Goal: Information Seeking & Learning: Check status

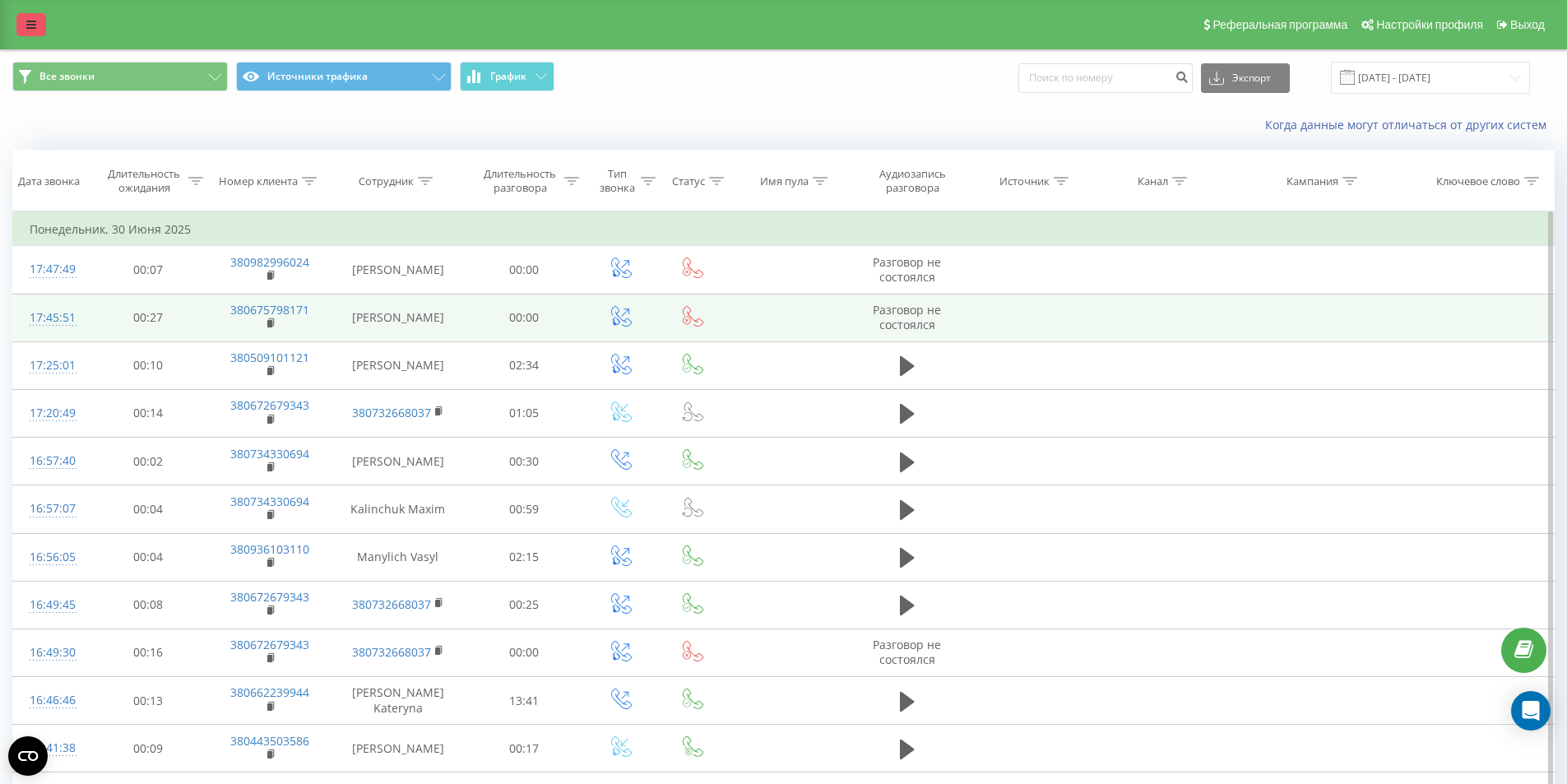
click at [43, 25] on link at bounding box center [31, 25] width 30 height 23
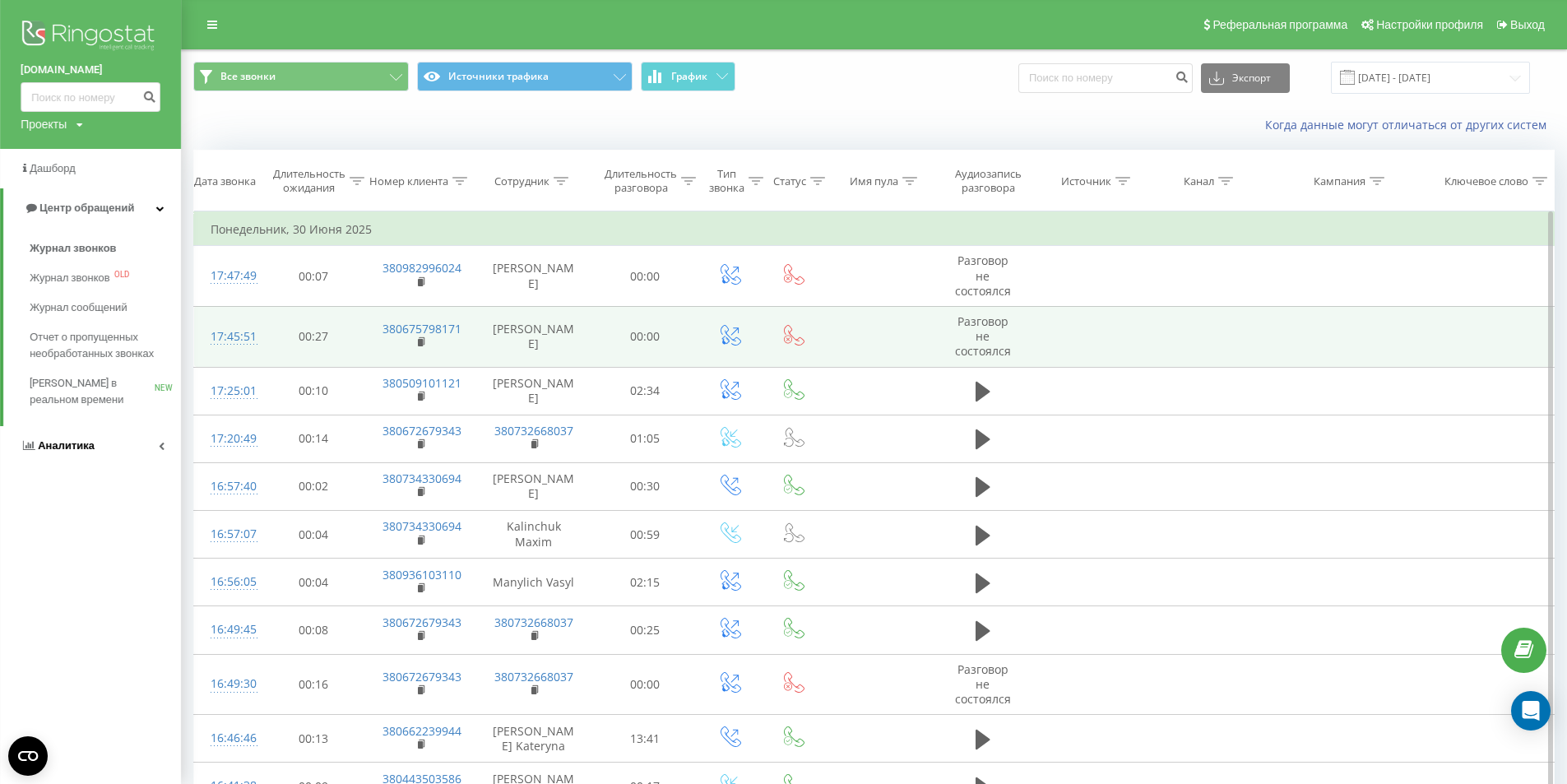
click at [118, 454] on link "Аналитика" at bounding box center [90, 445] width 181 height 39
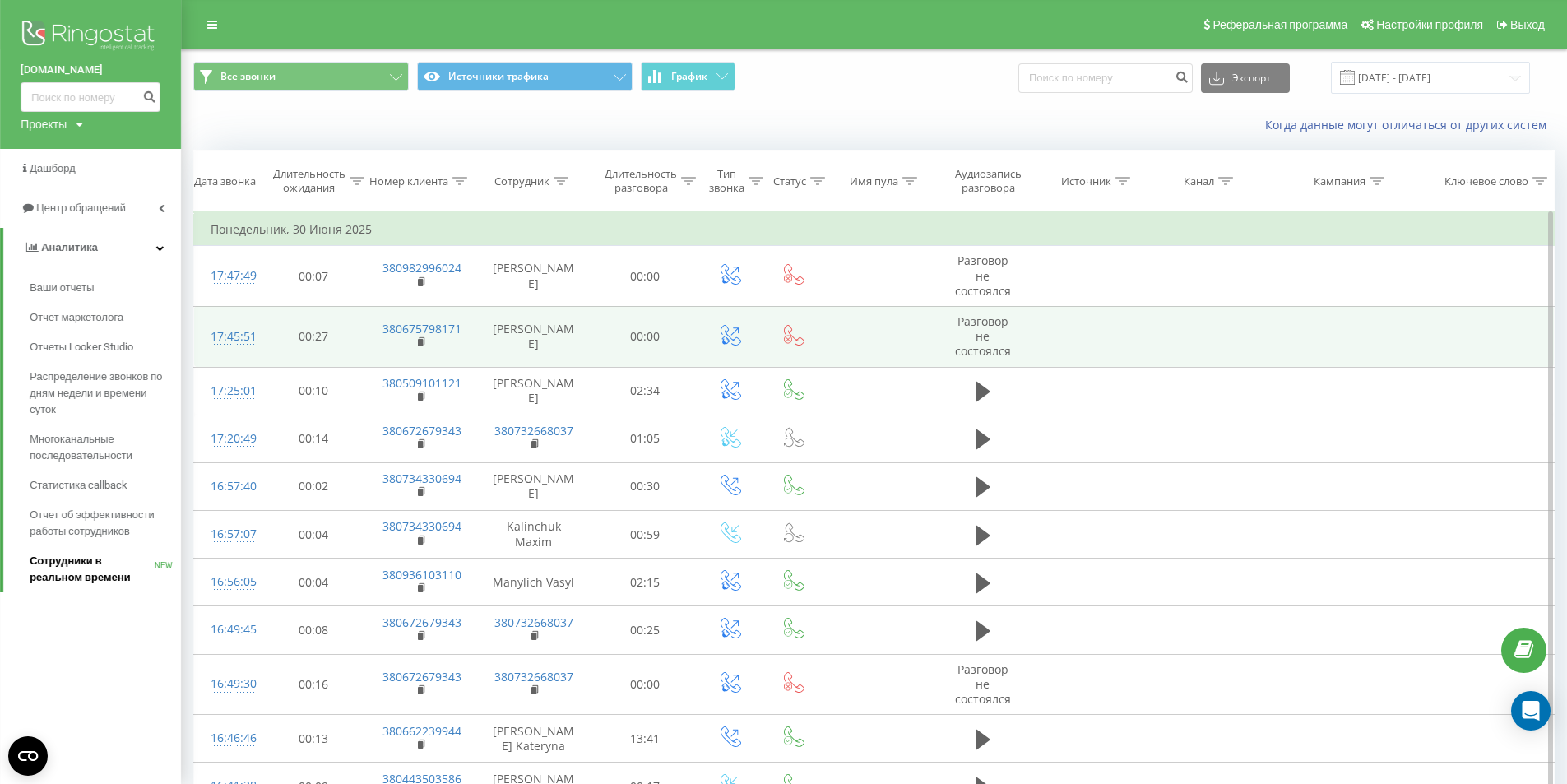
click at [77, 565] on span "Сотрудники в реальном времени" at bounding box center [92, 569] width 125 height 33
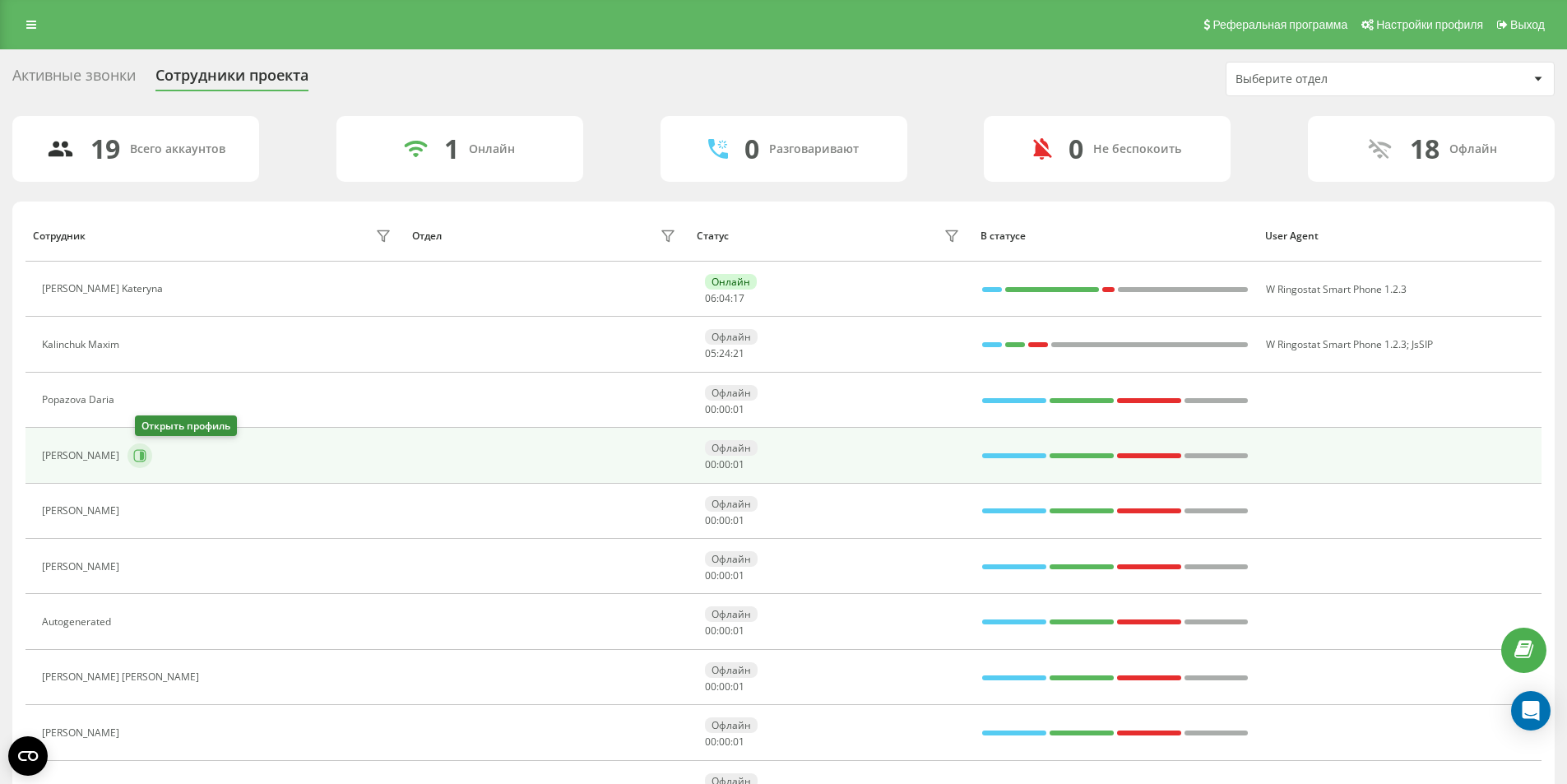
click at [147, 450] on icon at bounding box center [140, 454] width 12 height 12
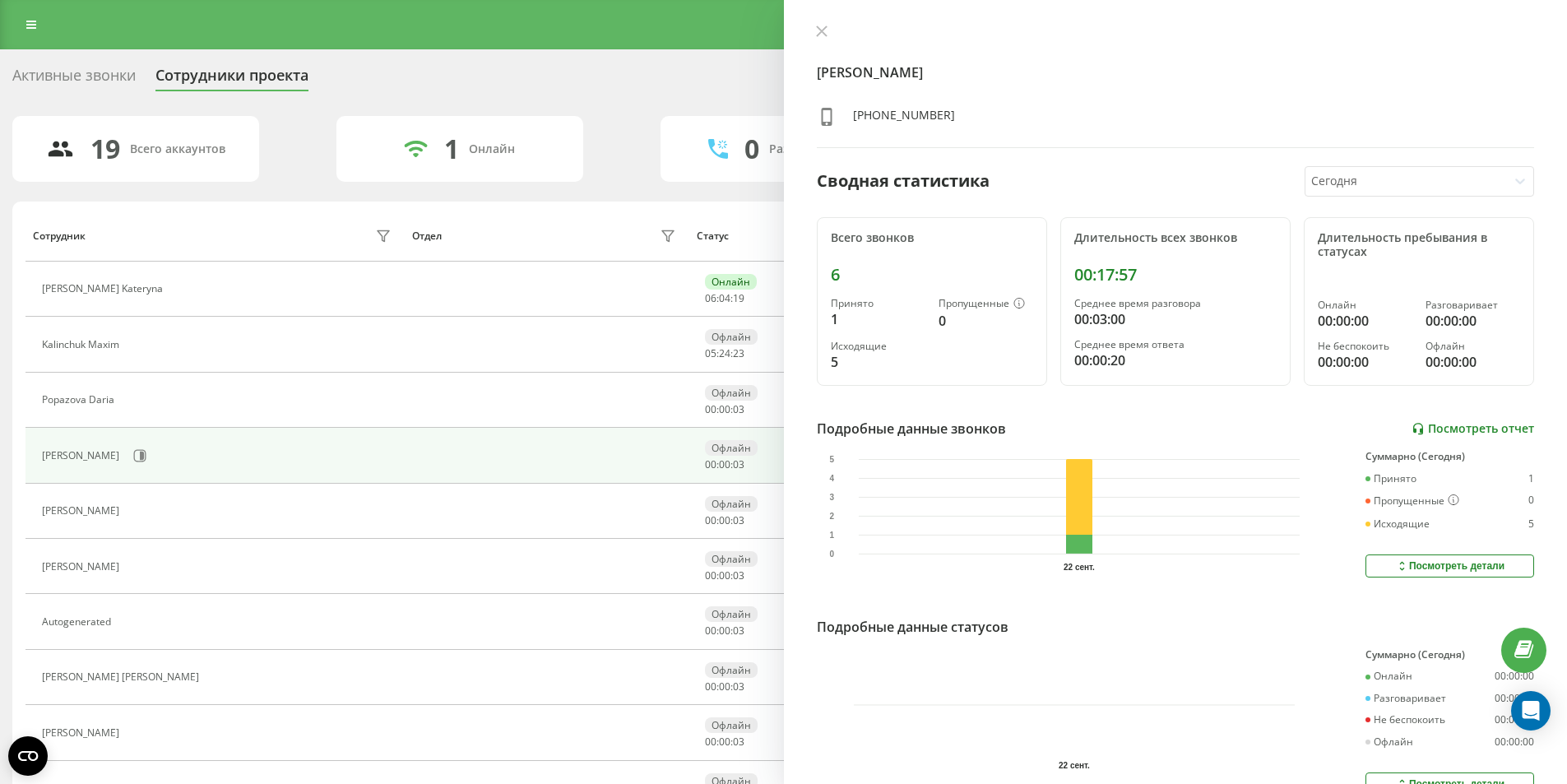
click at [1418, 431] on link "Посмотреть отчет" at bounding box center [1473, 428] width 123 height 14
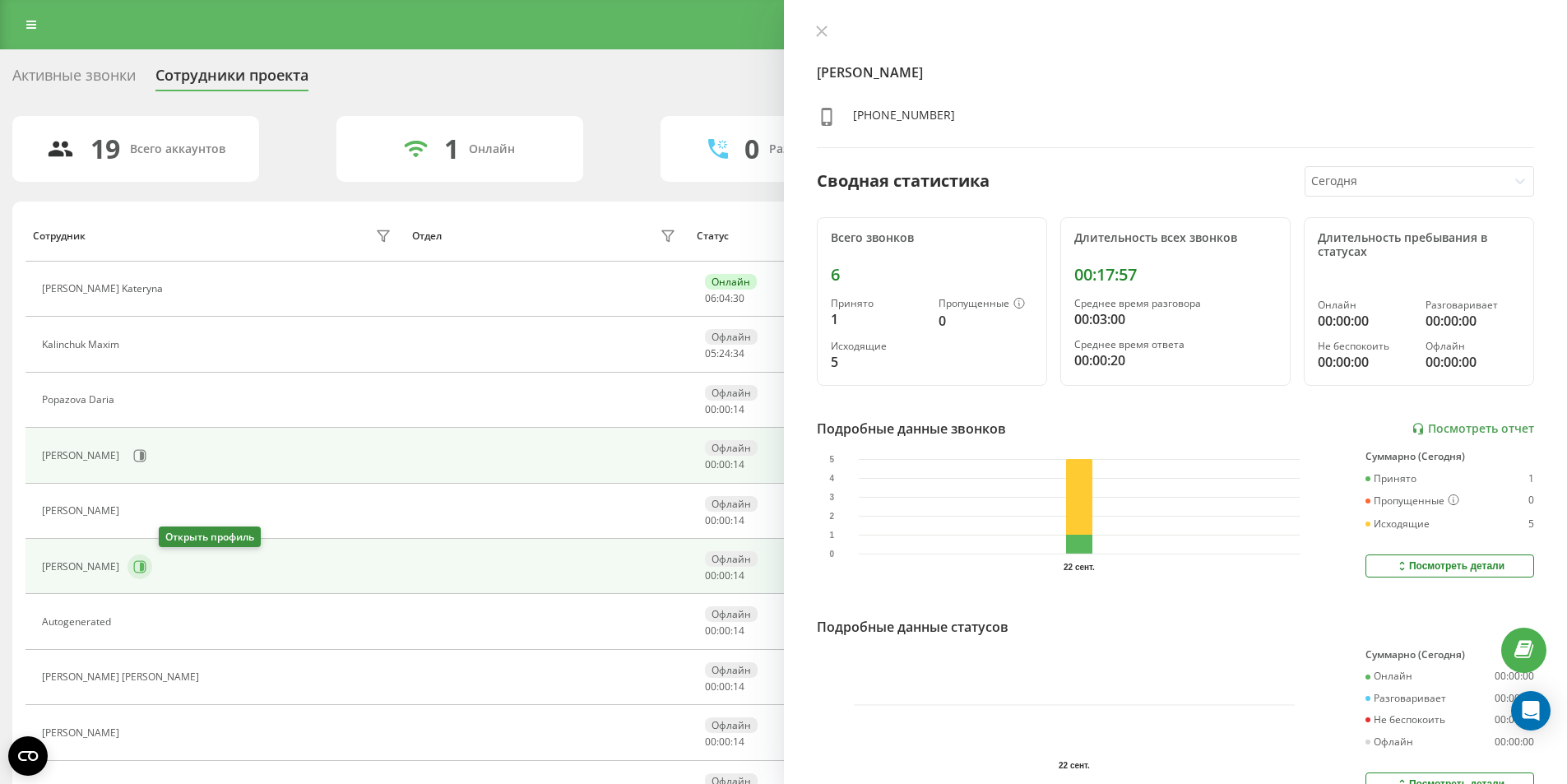
click at [152, 567] on button at bounding box center [140, 566] width 25 height 25
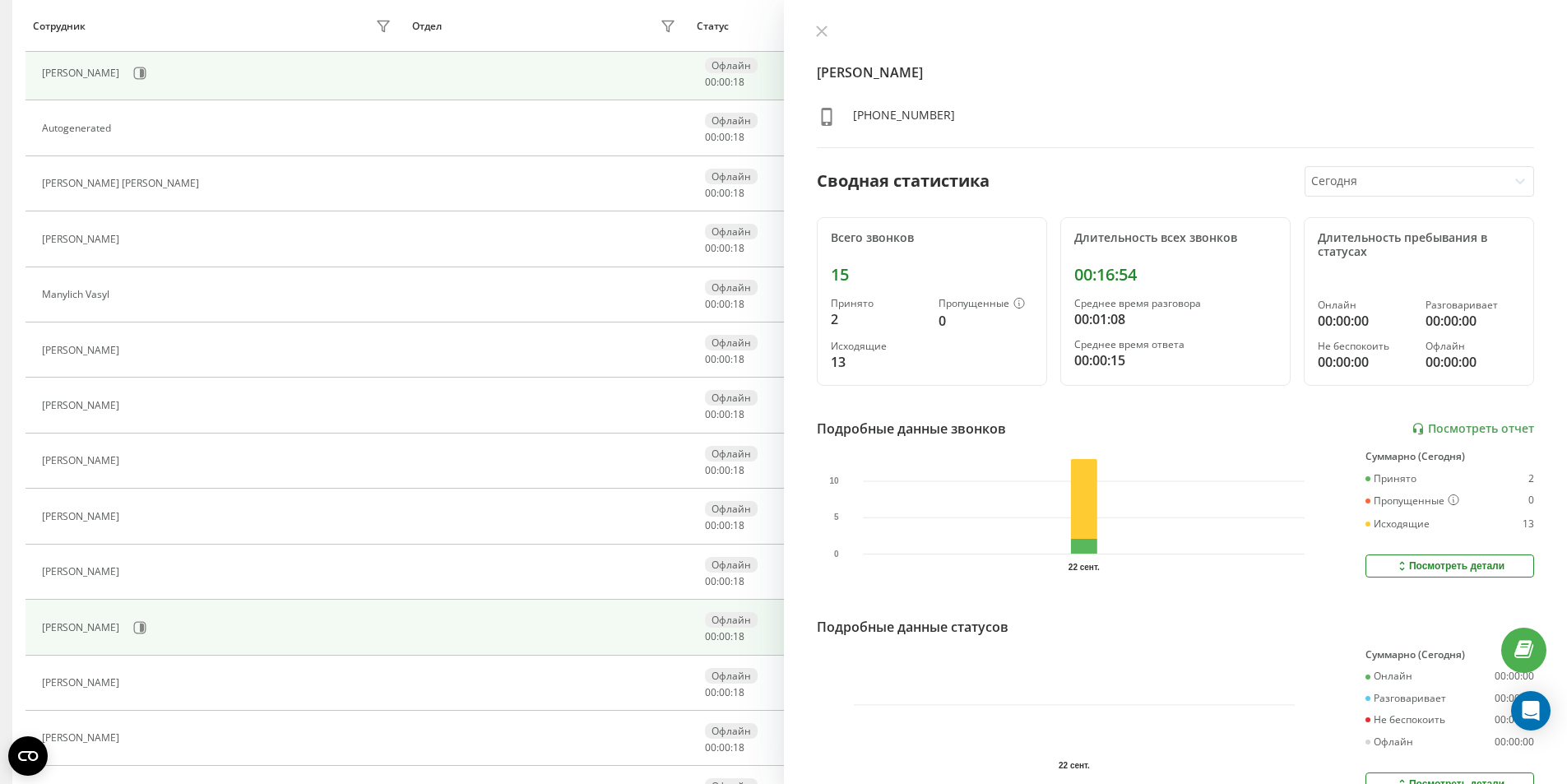
scroll to position [593, 0]
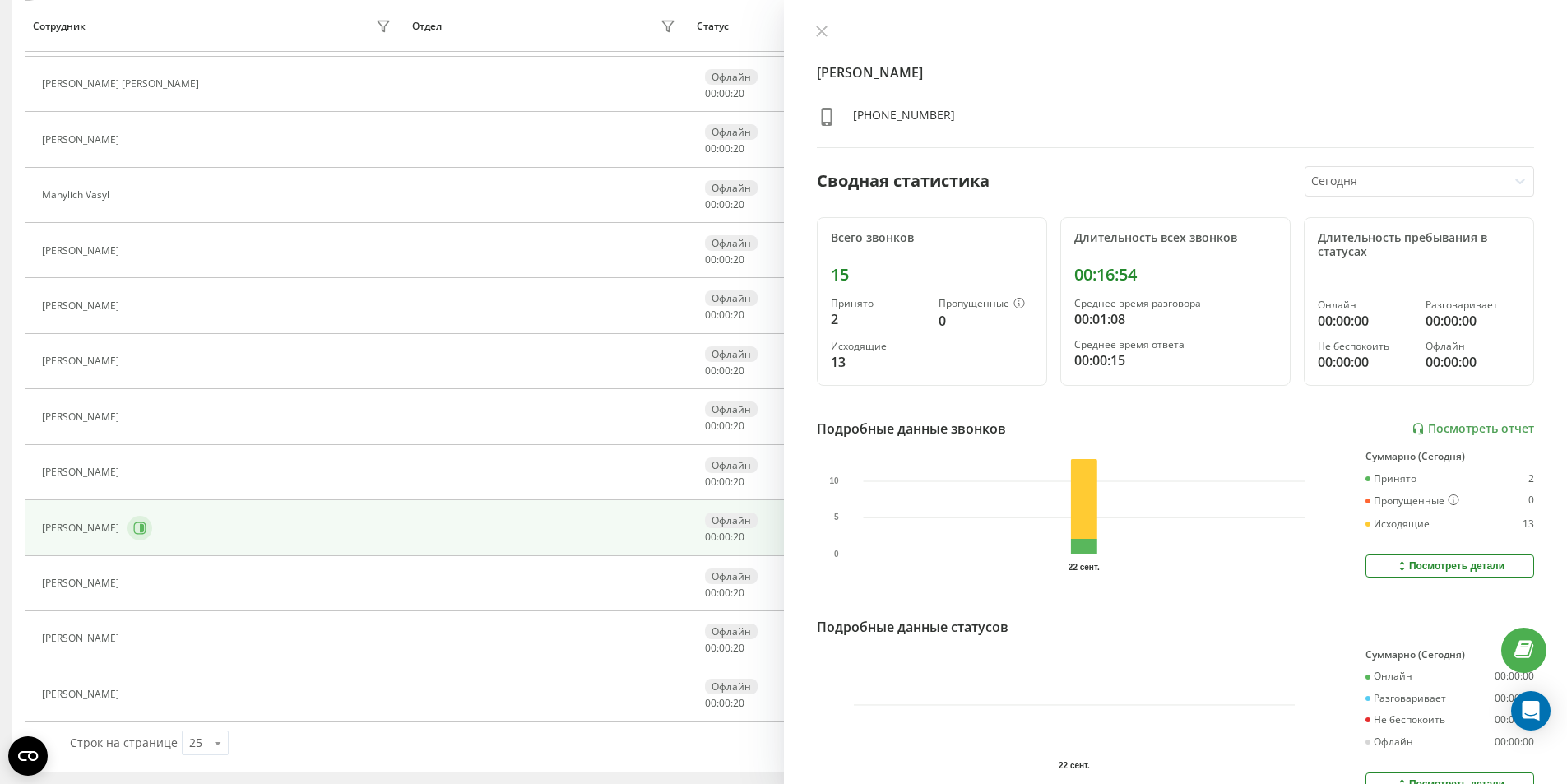
click at [133, 526] on icon at bounding box center [140, 528] width 13 height 13
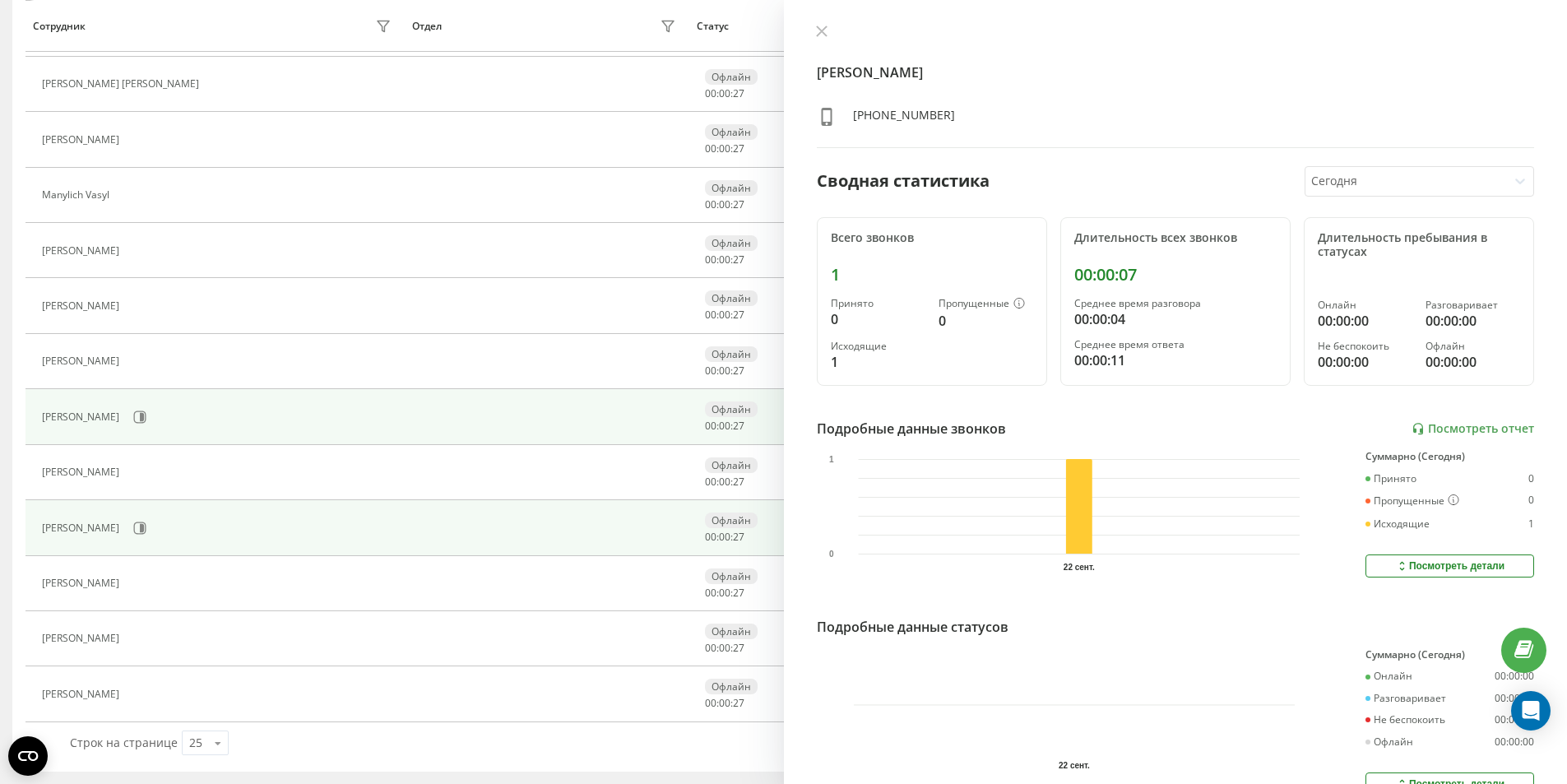
scroll to position [428, 0]
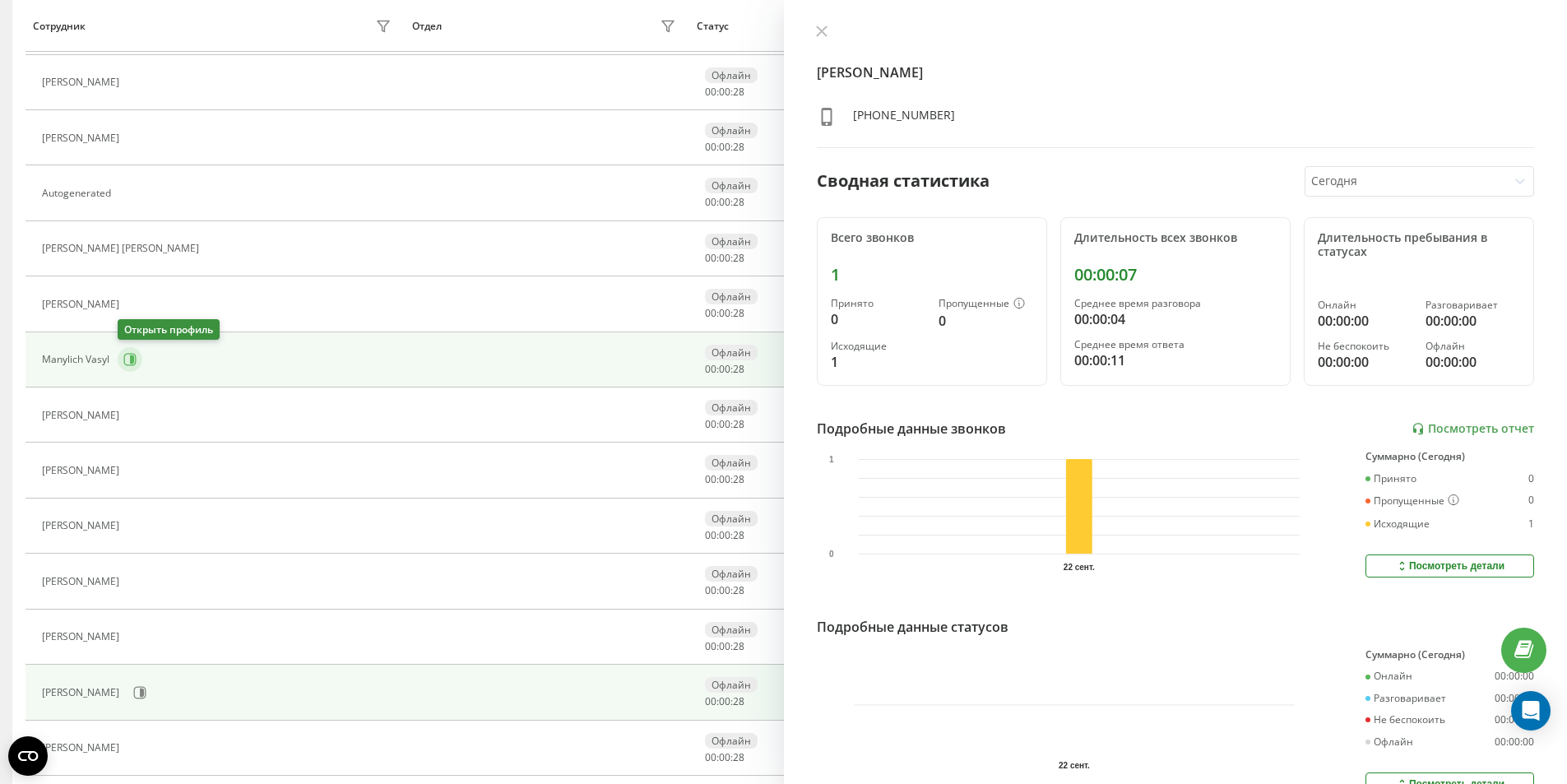
click at [133, 355] on icon at bounding box center [130, 359] width 12 height 12
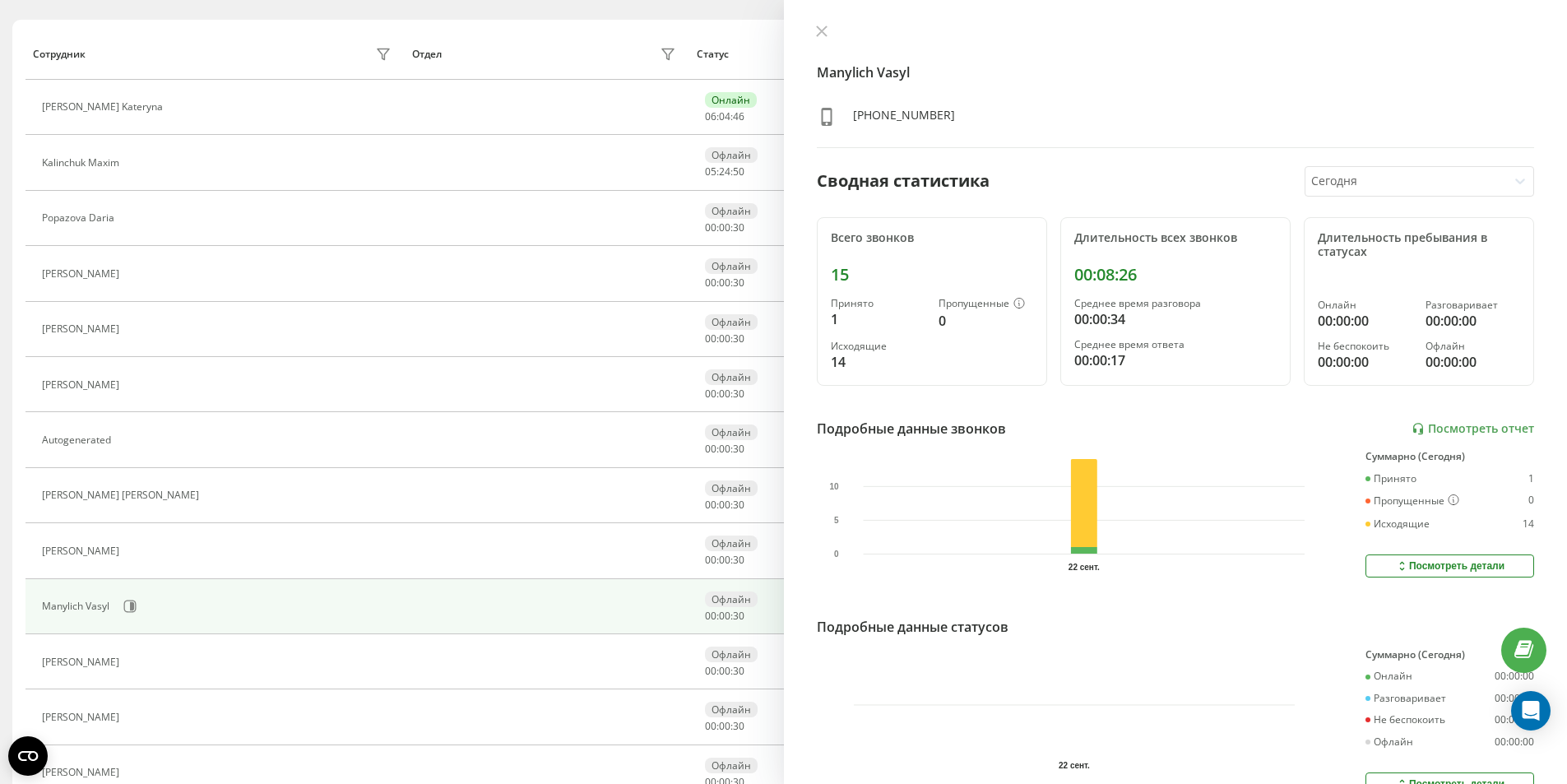
scroll to position [100, 0]
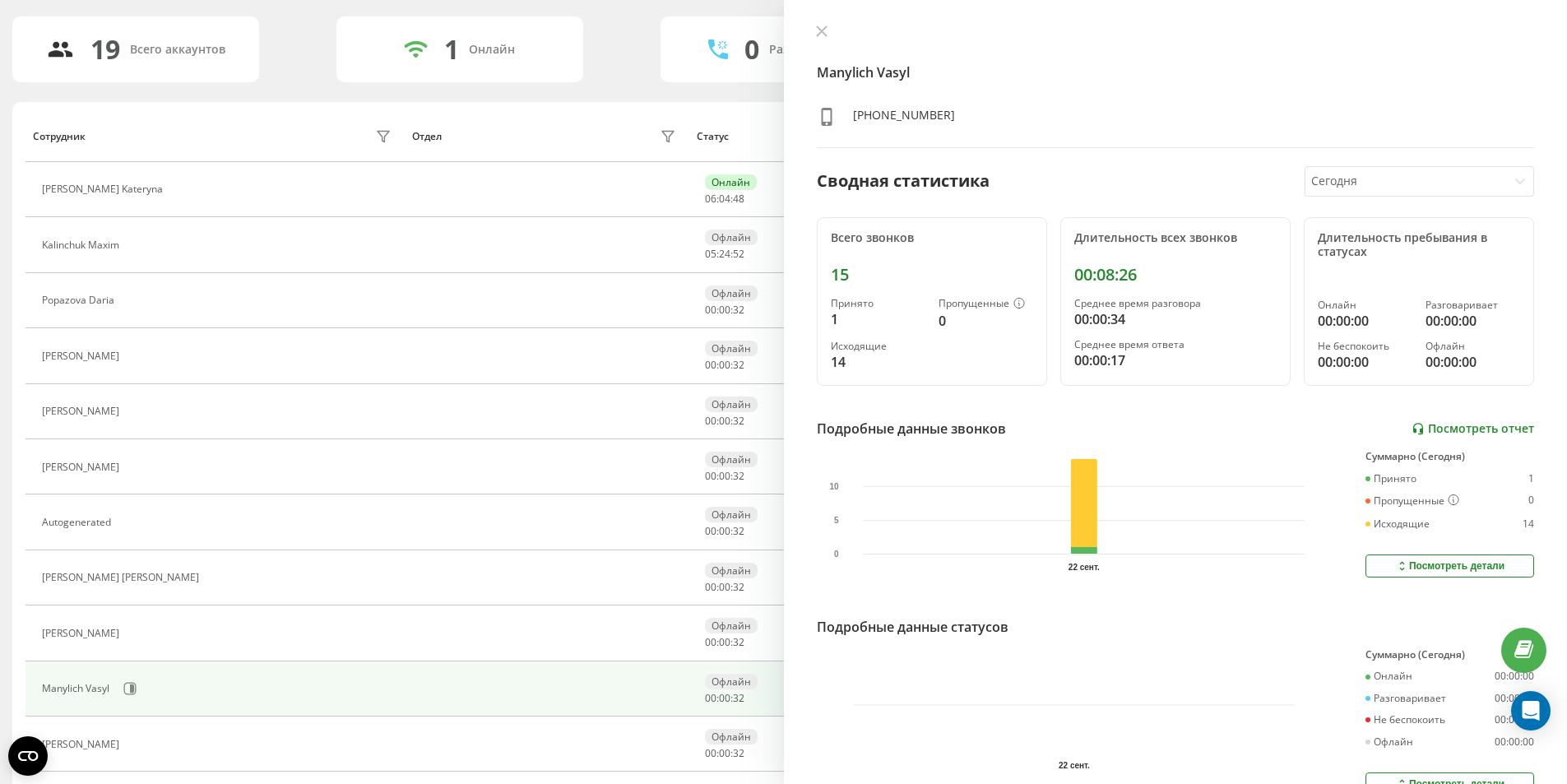
click at [1463, 432] on link "Посмотреть отчет" at bounding box center [1473, 428] width 123 height 14
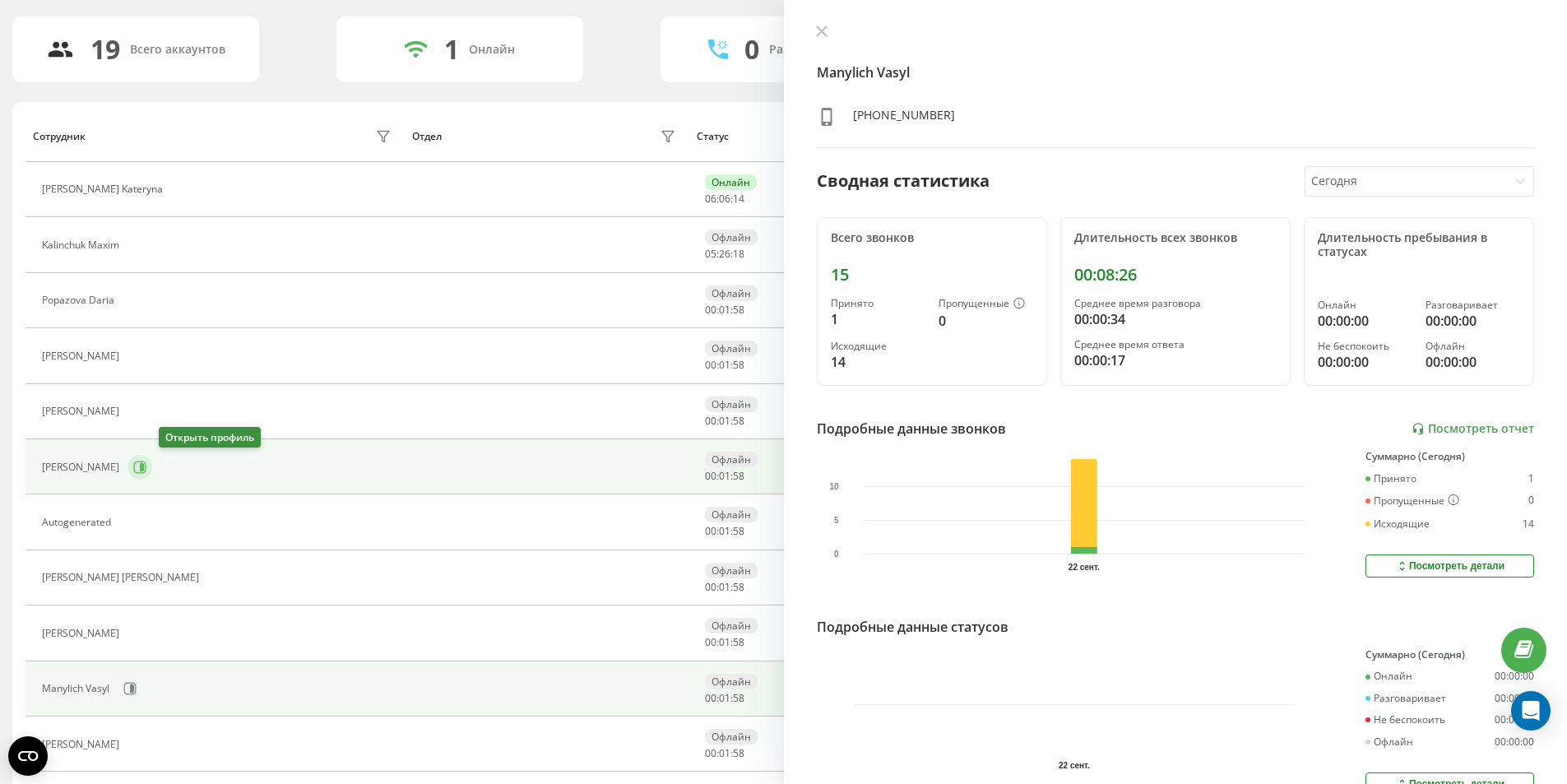
click at [152, 457] on button at bounding box center [140, 467] width 25 height 25
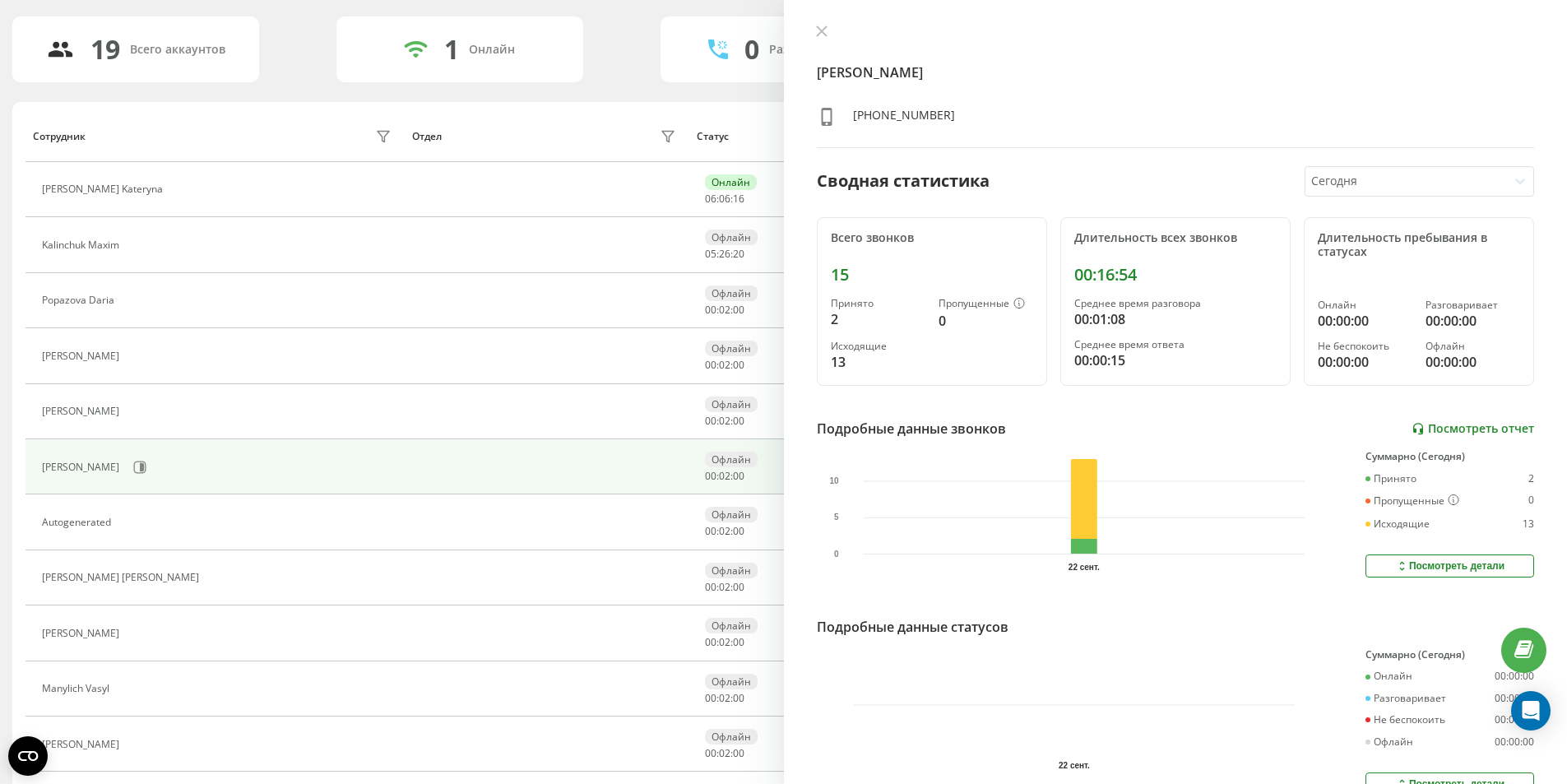
click at [1415, 429] on link "Посмотреть отчет" at bounding box center [1473, 428] width 123 height 14
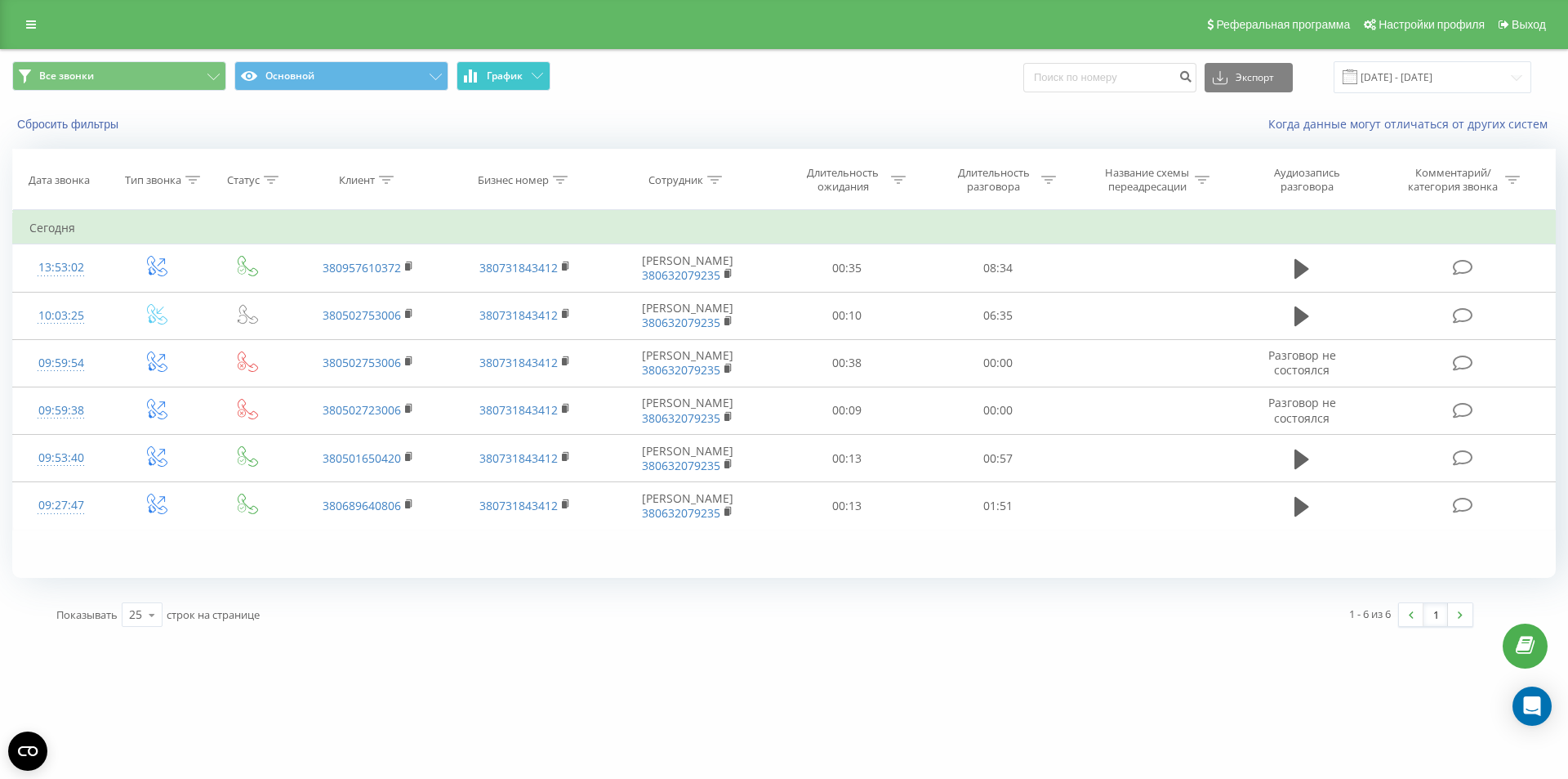
click at [506, 81] on span "График" at bounding box center [505, 76] width 36 height 11
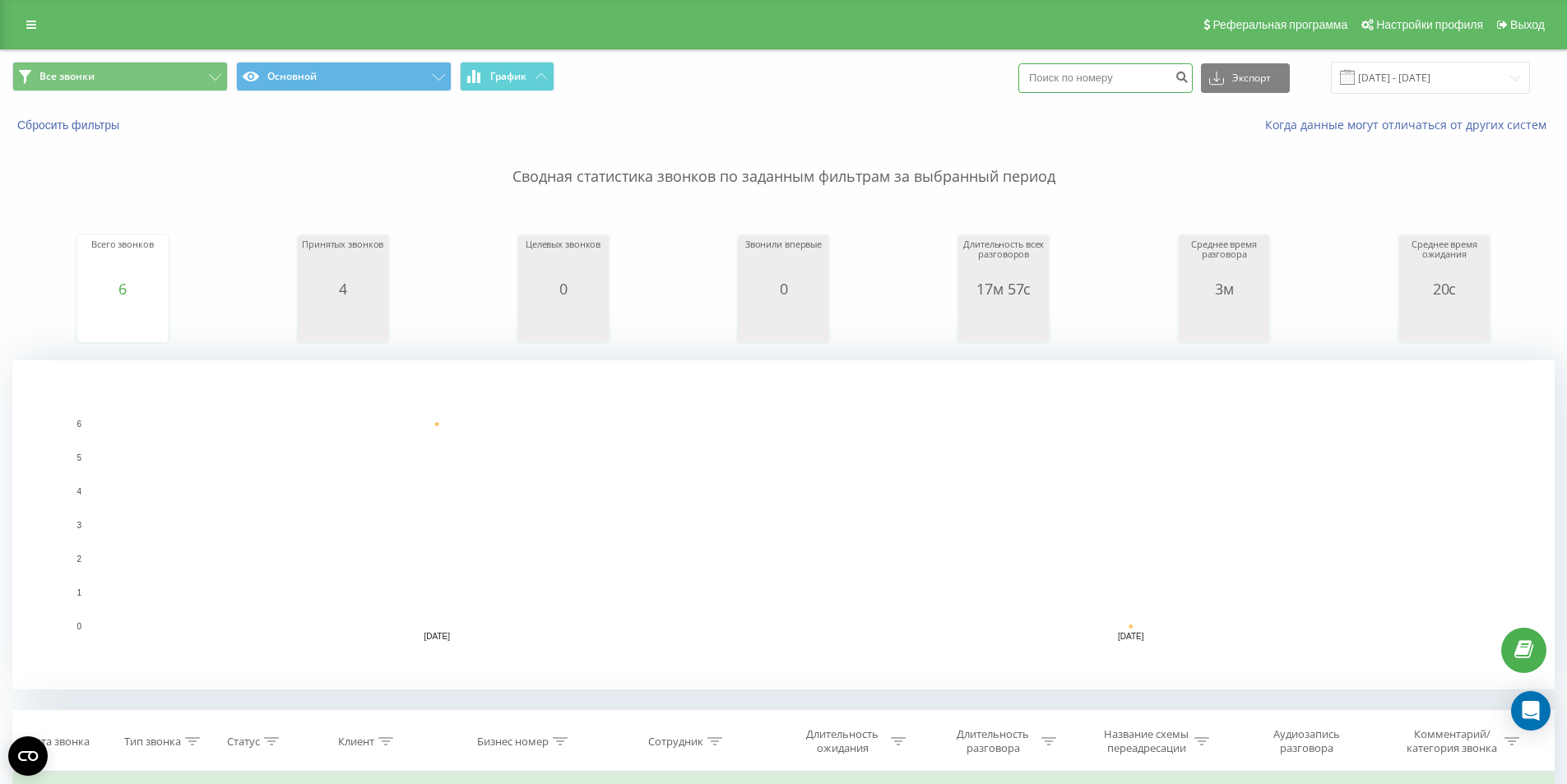
click at [1108, 79] on input at bounding box center [1106, 78] width 175 height 30
paste input "380957610372"
type input "380957610372"
drag, startPoint x: 1345, startPoint y: 171, endPoint x: 1348, endPoint y: 188, distance: 17.3
click at [1344, 185] on p "Сводная статистика звонков по заданным фильтрам за выбранный период" at bounding box center [784, 160] width 1543 height 55
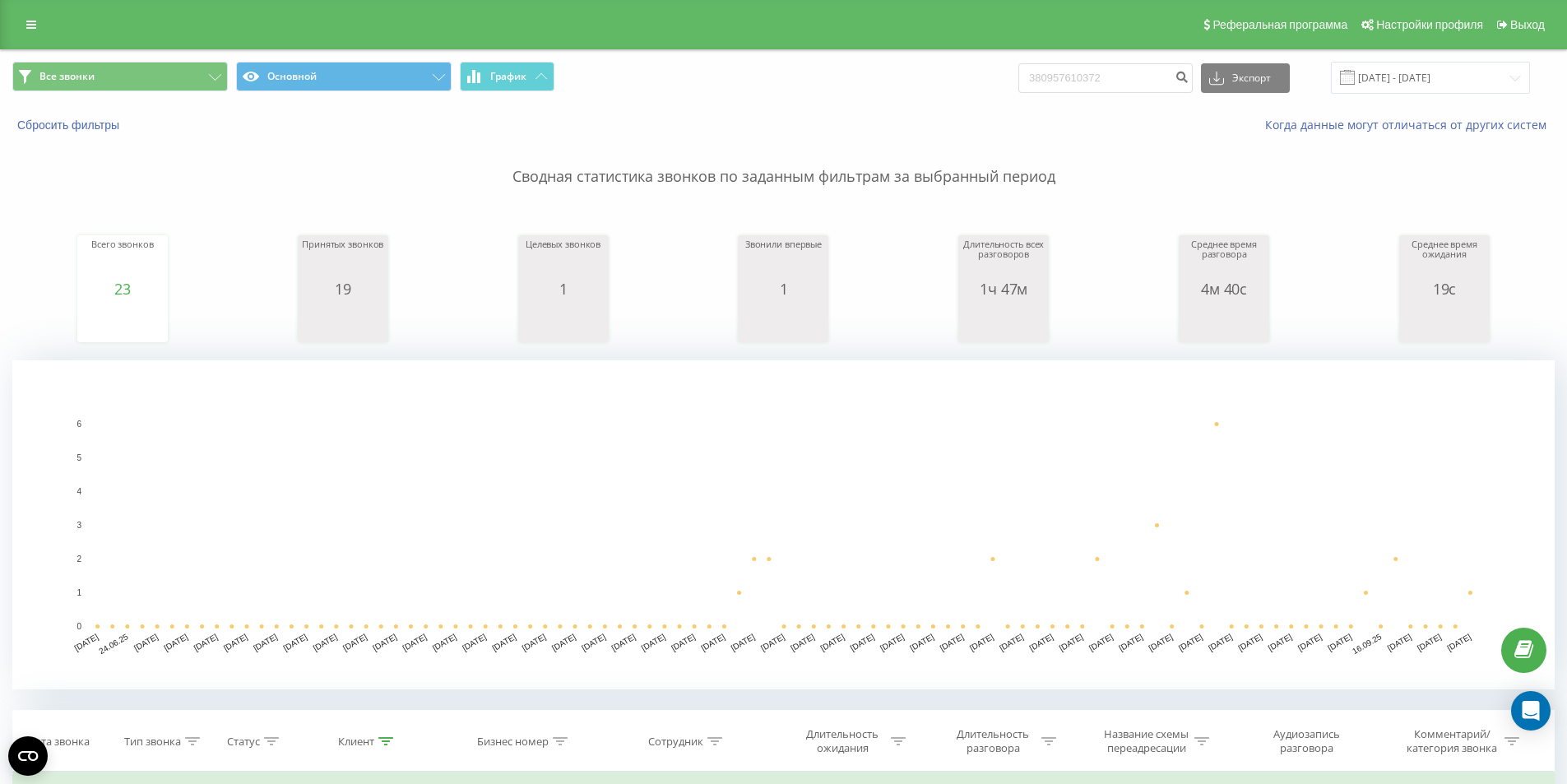
scroll to position [329, 0]
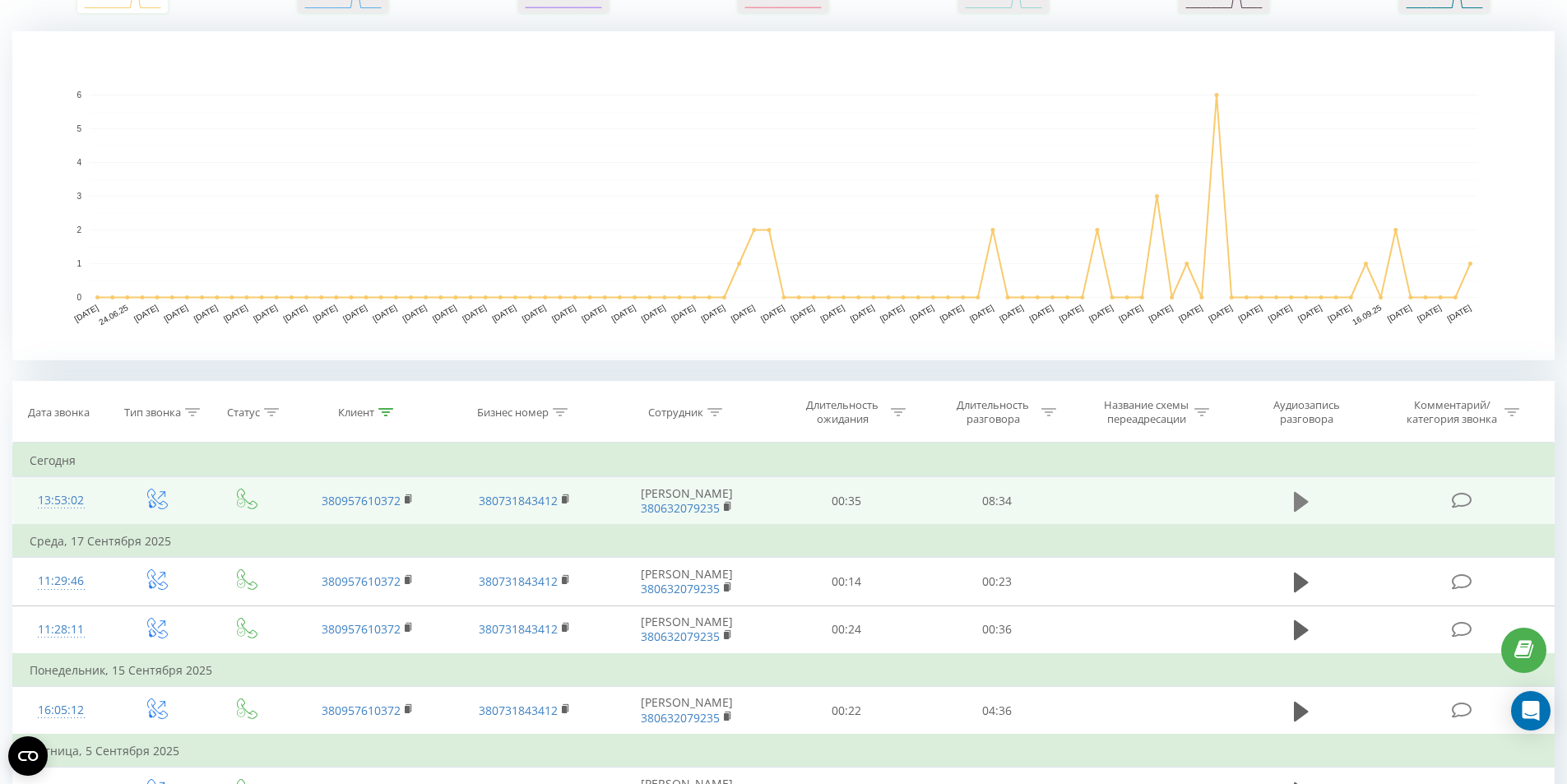
click at [1304, 505] on icon at bounding box center [1301, 501] width 14 height 23
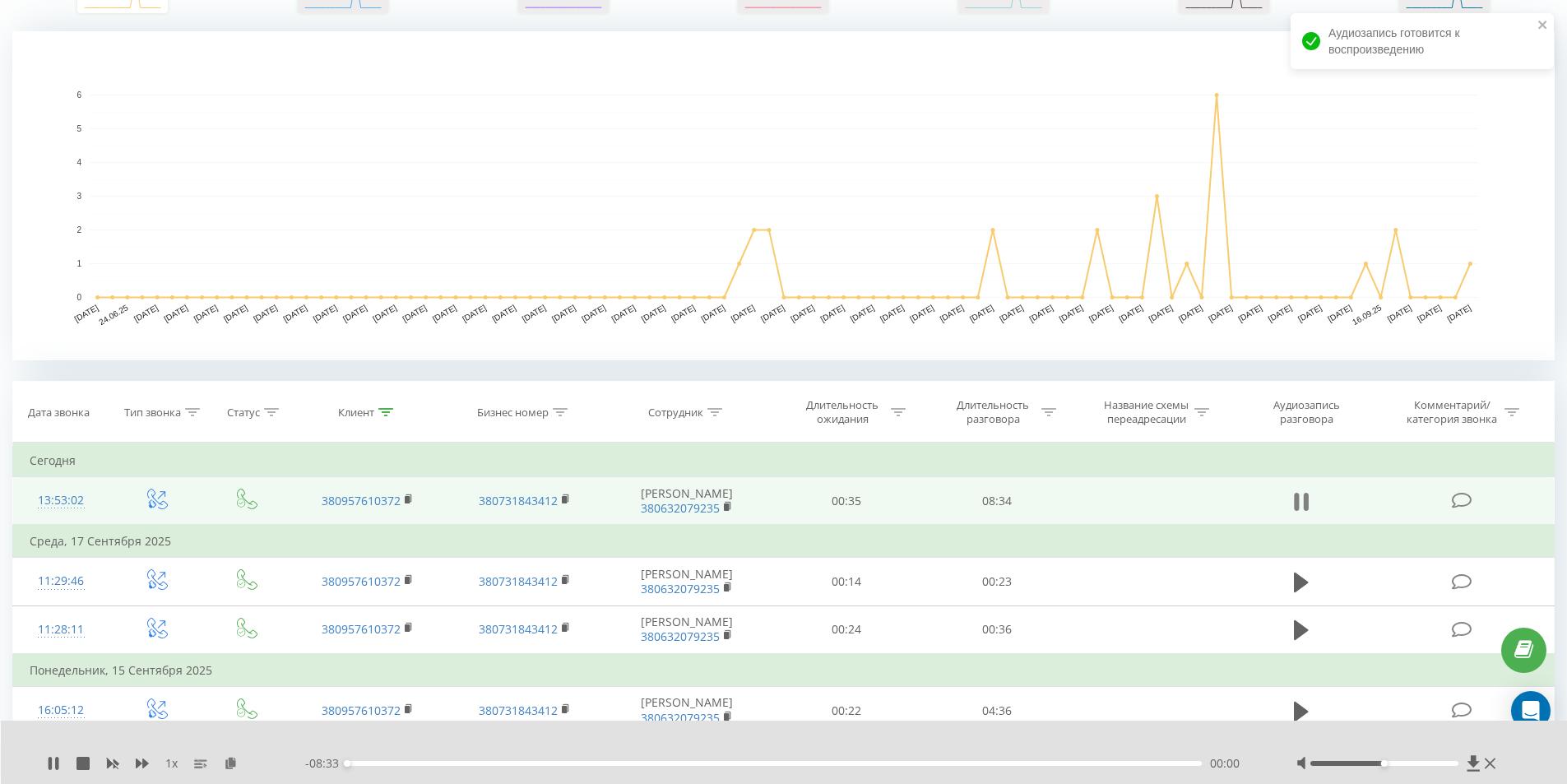
click at [1304, 501] on icon at bounding box center [1305, 501] width 5 height 18
click at [1474, 758] on icon at bounding box center [1474, 763] width 12 height 15
click at [1472, 761] on icon at bounding box center [1474, 763] width 12 height 15
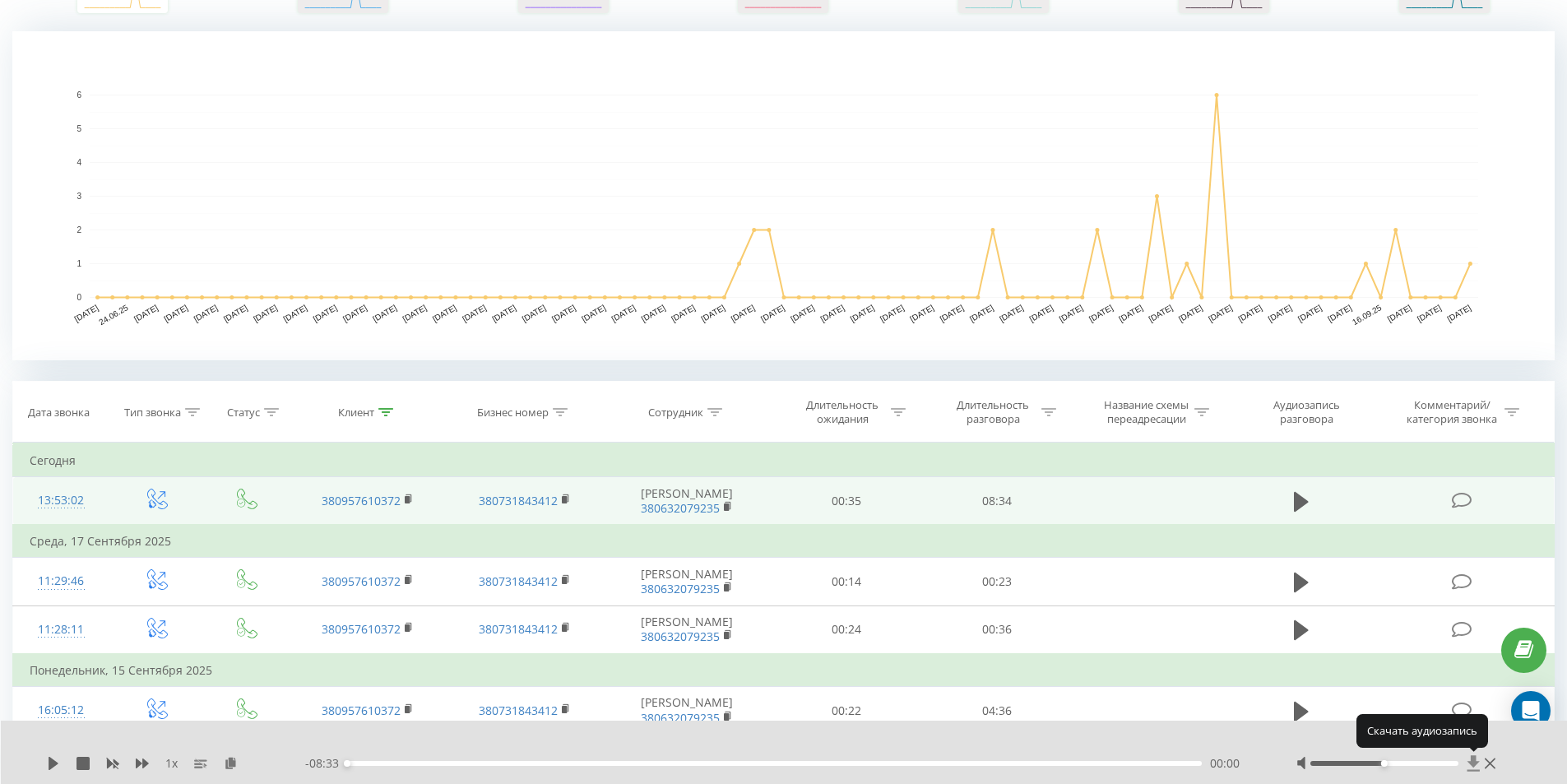
click at [1472, 761] on icon at bounding box center [1474, 763] width 12 height 15
click at [1469, 758] on icon at bounding box center [1474, 763] width 14 height 16
click at [1456, 735] on div "1 x - 08:33 00:00 00:00" at bounding box center [784, 752] width 1567 height 63
click at [1476, 771] on icon at bounding box center [1474, 763] width 12 height 15
click at [1480, 772] on div "1 x - 08:33 00:00 00:00" at bounding box center [784, 752] width 1567 height 63
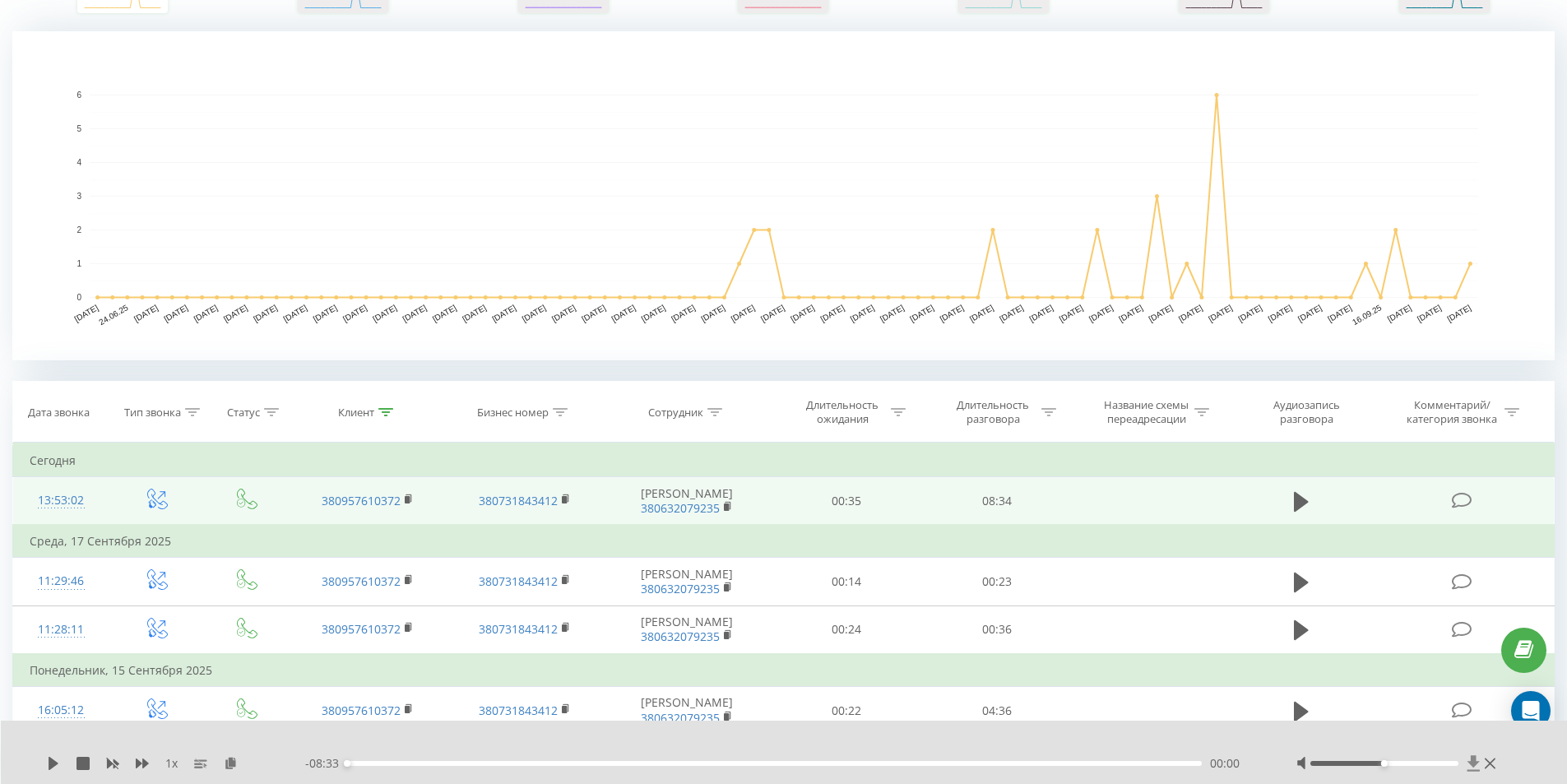
click at [1470, 766] on icon at bounding box center [1474, 763] width 14 height 16
click at [1468, 750] on div "1 x - 08:33 00:00 00:00" at bounding box center [784, 752] width 1567 height 63
click at [1468, 764] on icon at bounding box center [1474, 763] width 14 height 16
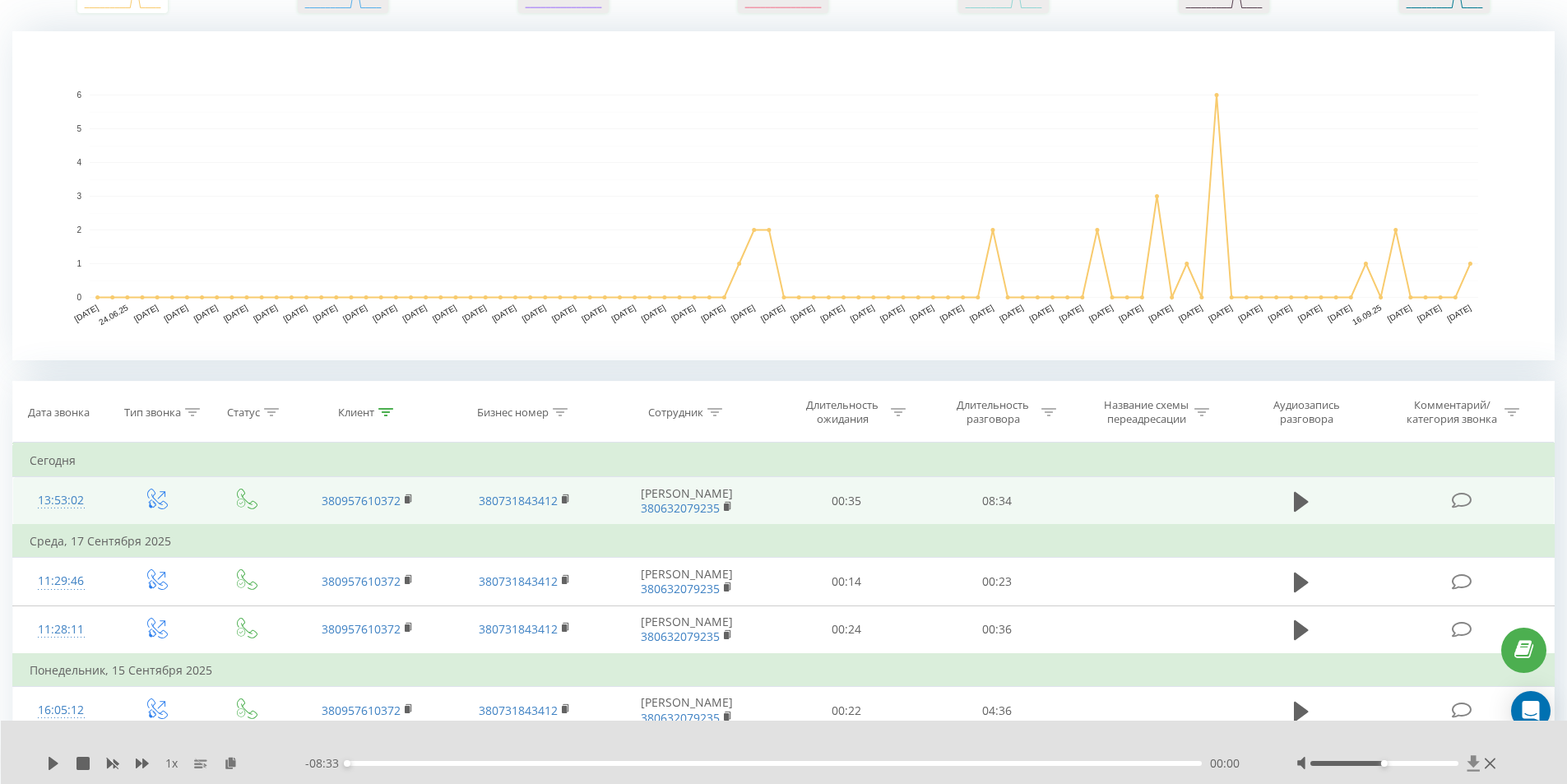
click at [1468, 764] on icon at bounding box center [1474, 763] width 14 height 16
drag, startPoint x: 1473, startPoint y: 754, endPoint x: 1473, endPoint y: 772, distance: 18.0
click at [1473, 772] on span at bounding box center [1474, 763] width 14 height 16
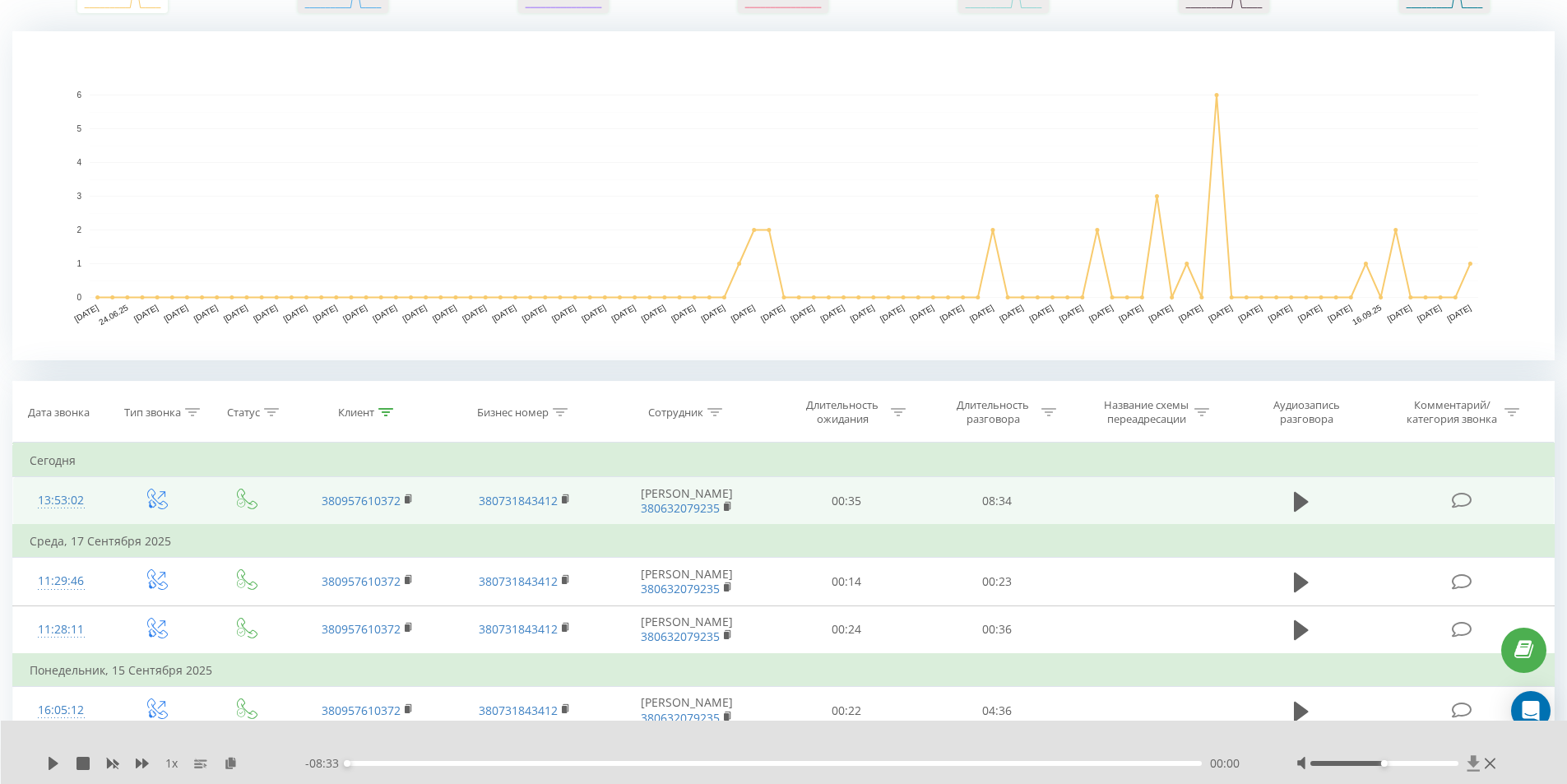
click at [1473, 772] on span at bounding box center [1474, 763] width 14 height 16
drag, startPoint x: 1473, startPoint y: 772, endPoint x: 1468, endPoint y: 729, distance: 43.3
click at [1468, 729] on div "1 x - 08:33 00:00 00:00" at bounding box center [784, 752] width 1567 height 63
click at [1468, 767] on icon at bounding box center [1474, 763] width 14 height 16
click at [1470, 763] on icon at bounding box center [1474, 763] width 12 height 15
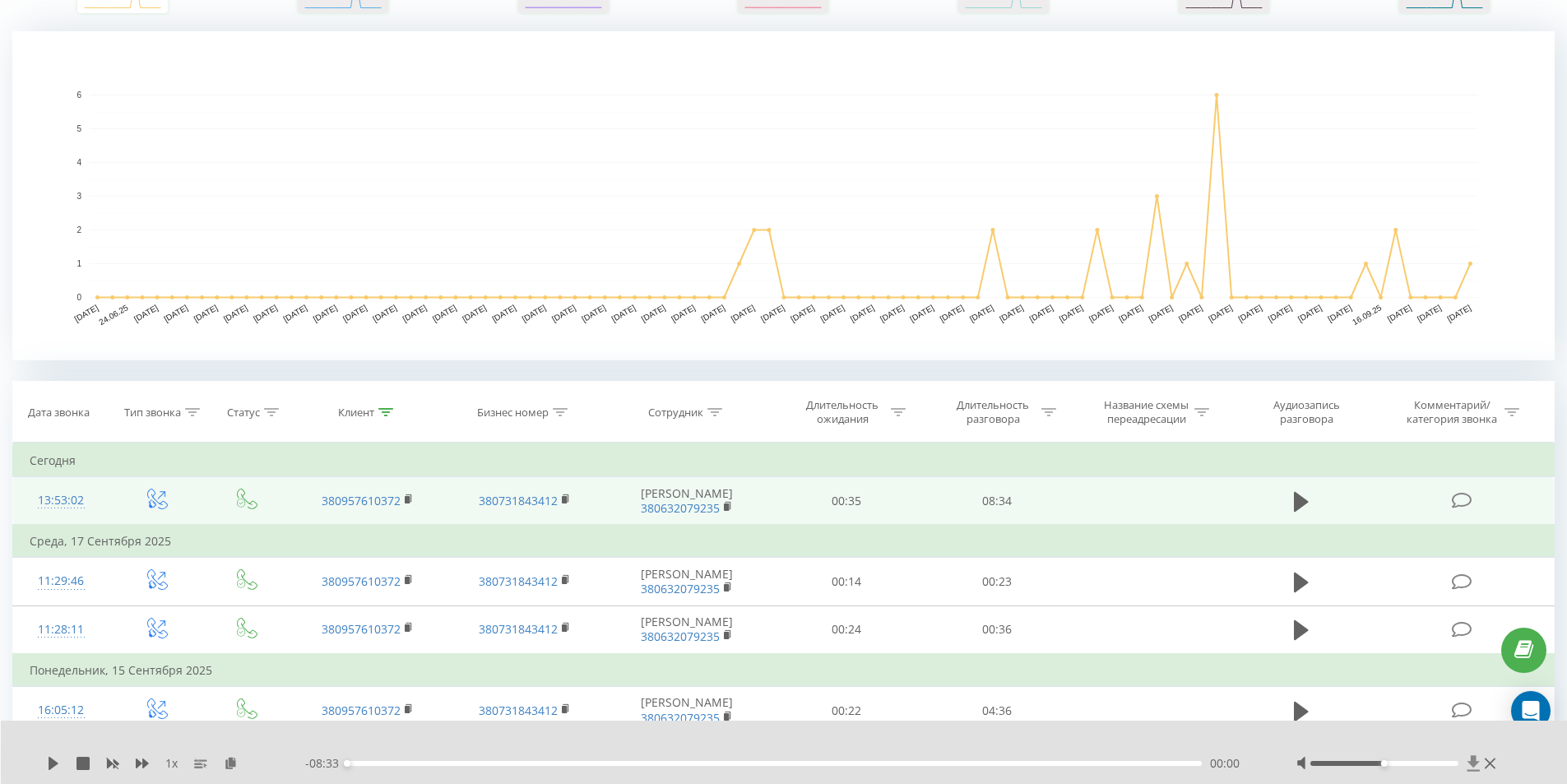
click at [1470, 763] on icon at bounding box center [1474, 763] width 12 height 15
click at [1469, 763] on icon at bounding box center [1474, 763] width 14 height 16
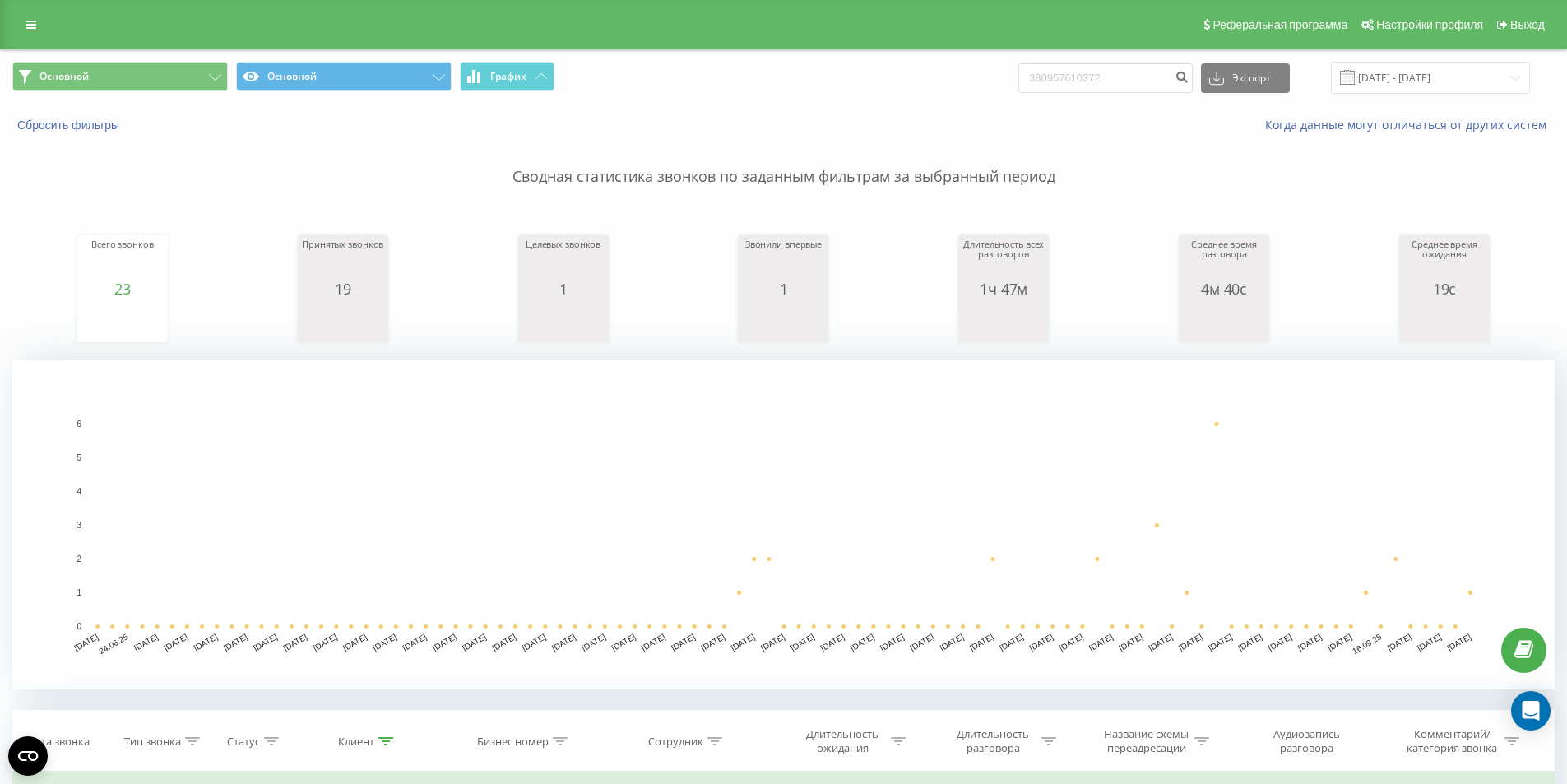
scroll to position [165, 0]
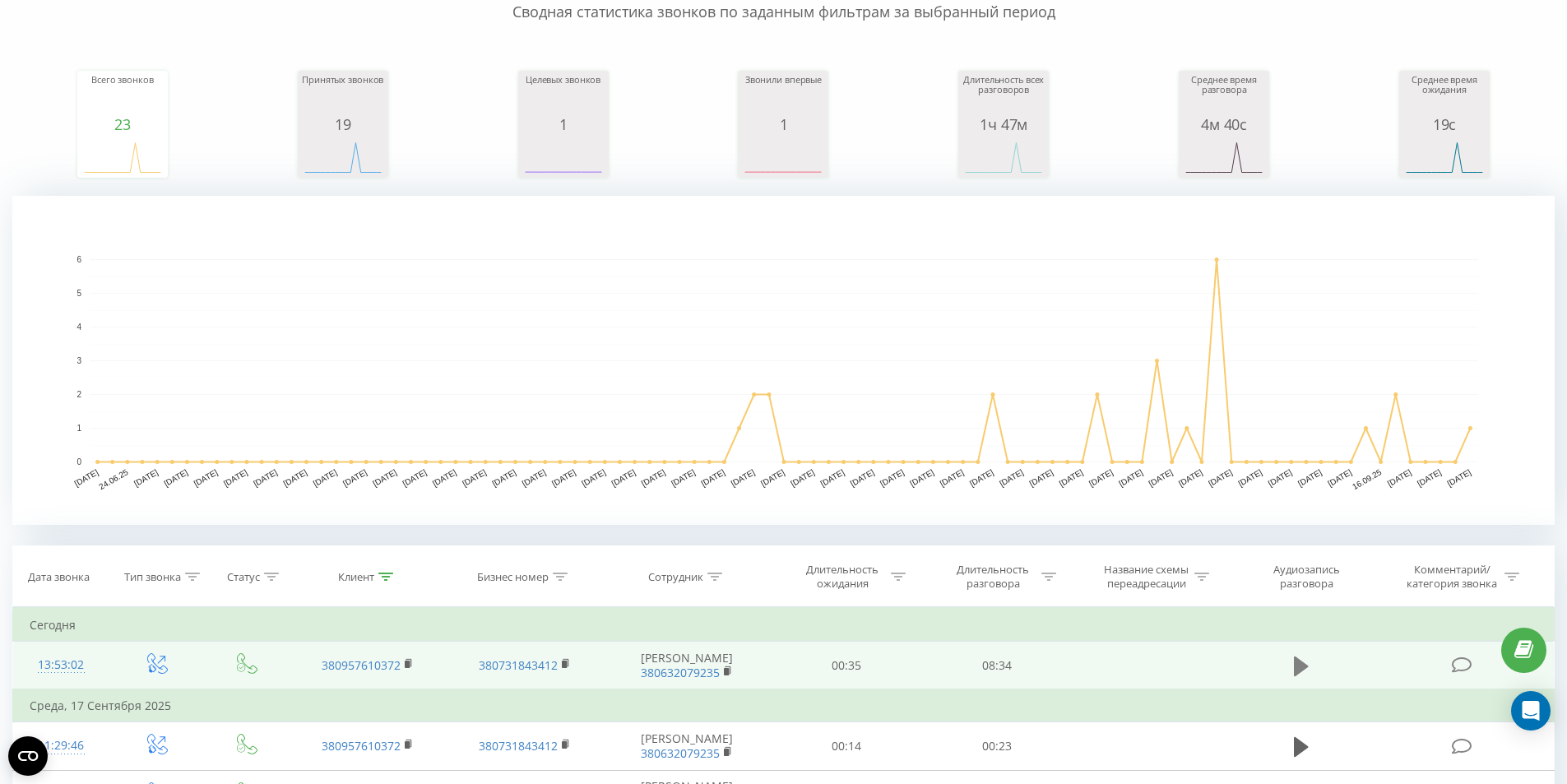
click at [1293, 670] on button at bounding box center [1301, 666] width 25 height 25
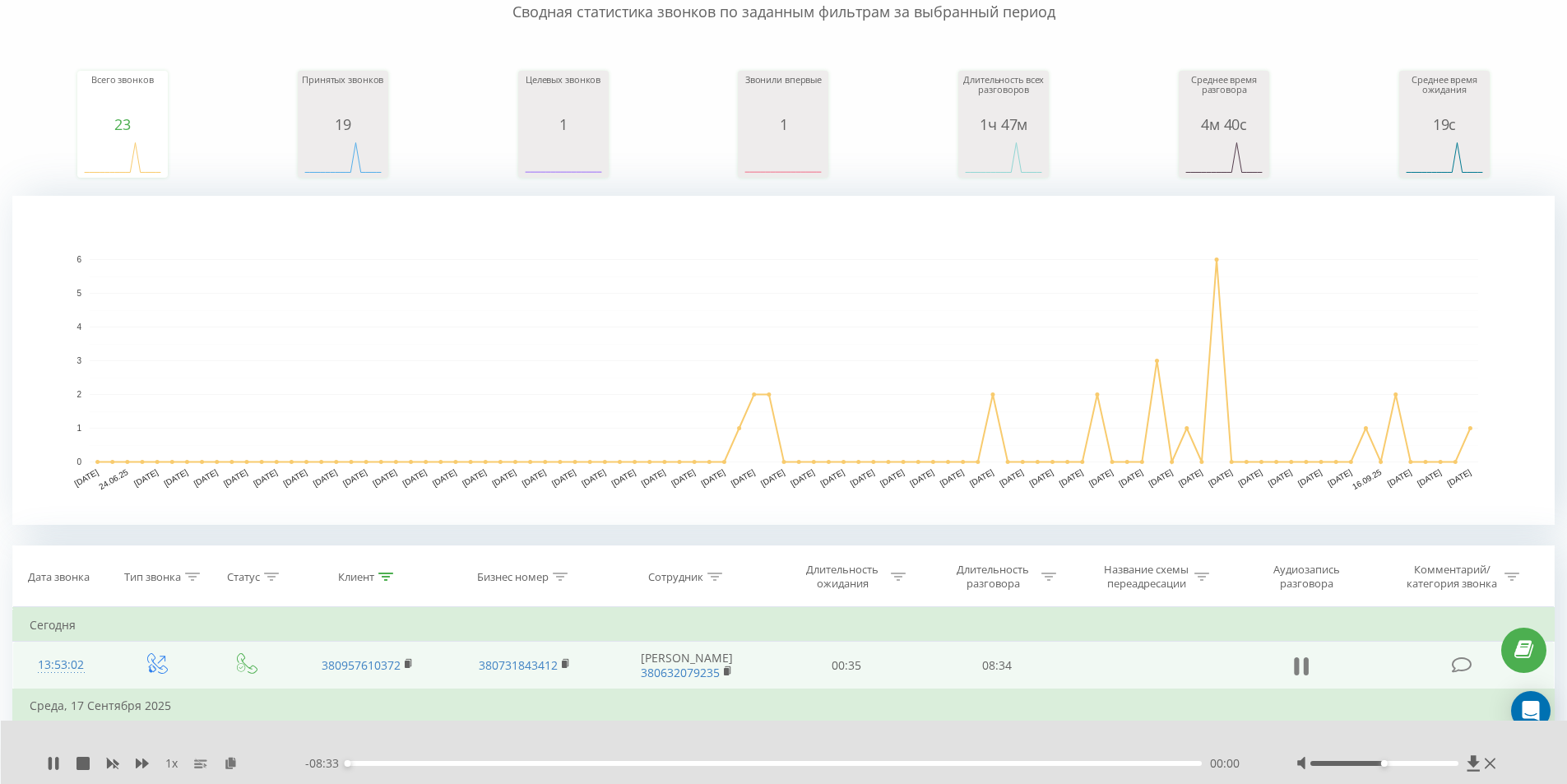
click at [1306, 666] on icon at bounding box center [1305, 665] width 5 height 18
click at [1474, 766] on icon at bounding box center [1474, 763] width 12 height 15
click at [1462, 741] on div "1 x - 08:33 00:00 00:00" at bounding box center [784, 752] width 1567 height 63
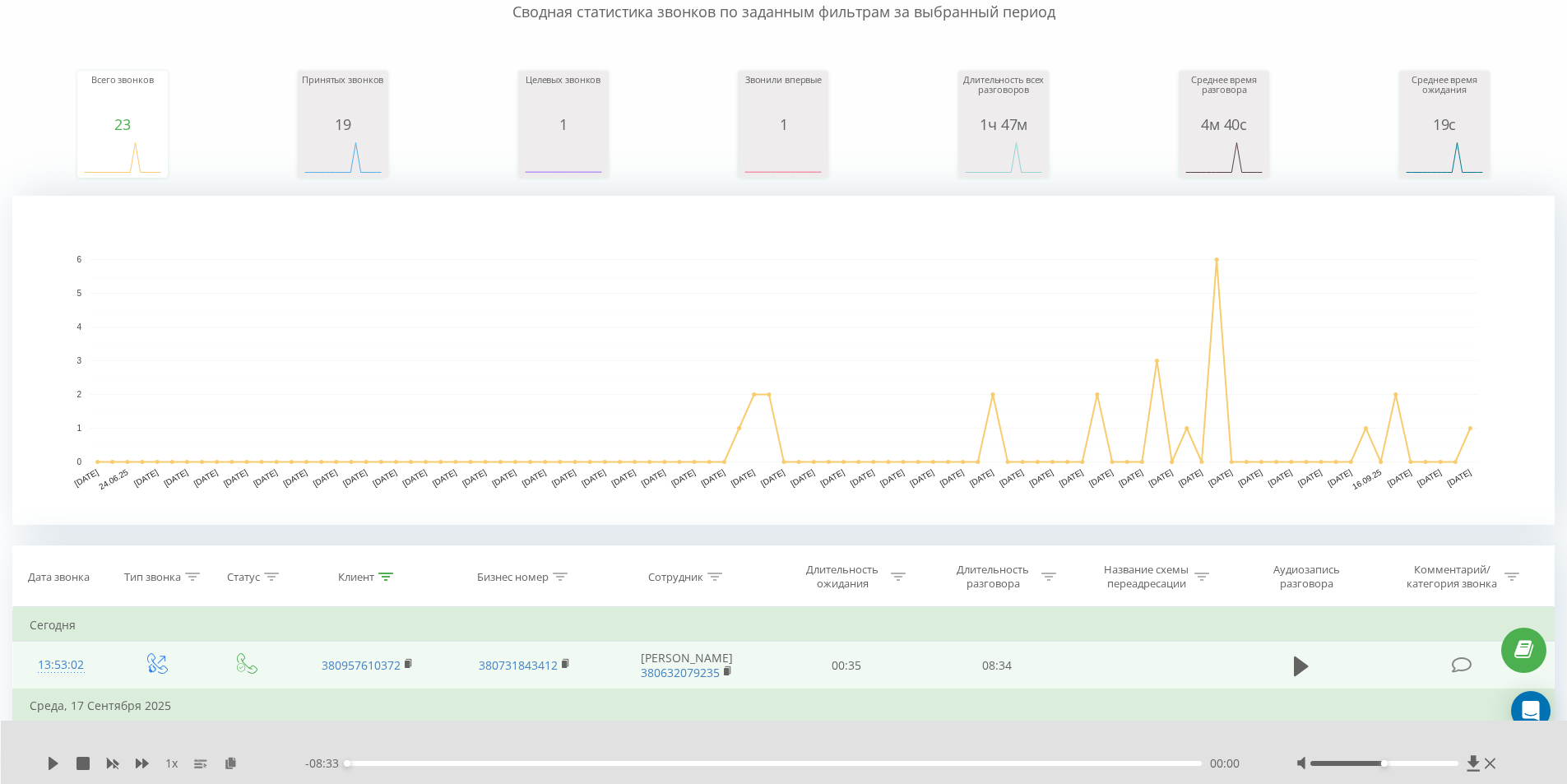
click at [1466, 761] on div at bounding box center [1398, 763] width 204 height 16
click at [1457, 726] on div "1 x - 08:33 00:00 00:00" at bounding box center [784, 752] width 1567 height 63
click at [1470, 759] on icon at bounding box center [1474, 763] width 14 height 16
click at [1440, 725] on div "1 x - 08:33 00:00 00:00" at bounding box center [784, 752] width 1567 height 63
click at [1467, 761] on icon at bounding box center [1474, 763] width 14 height 16
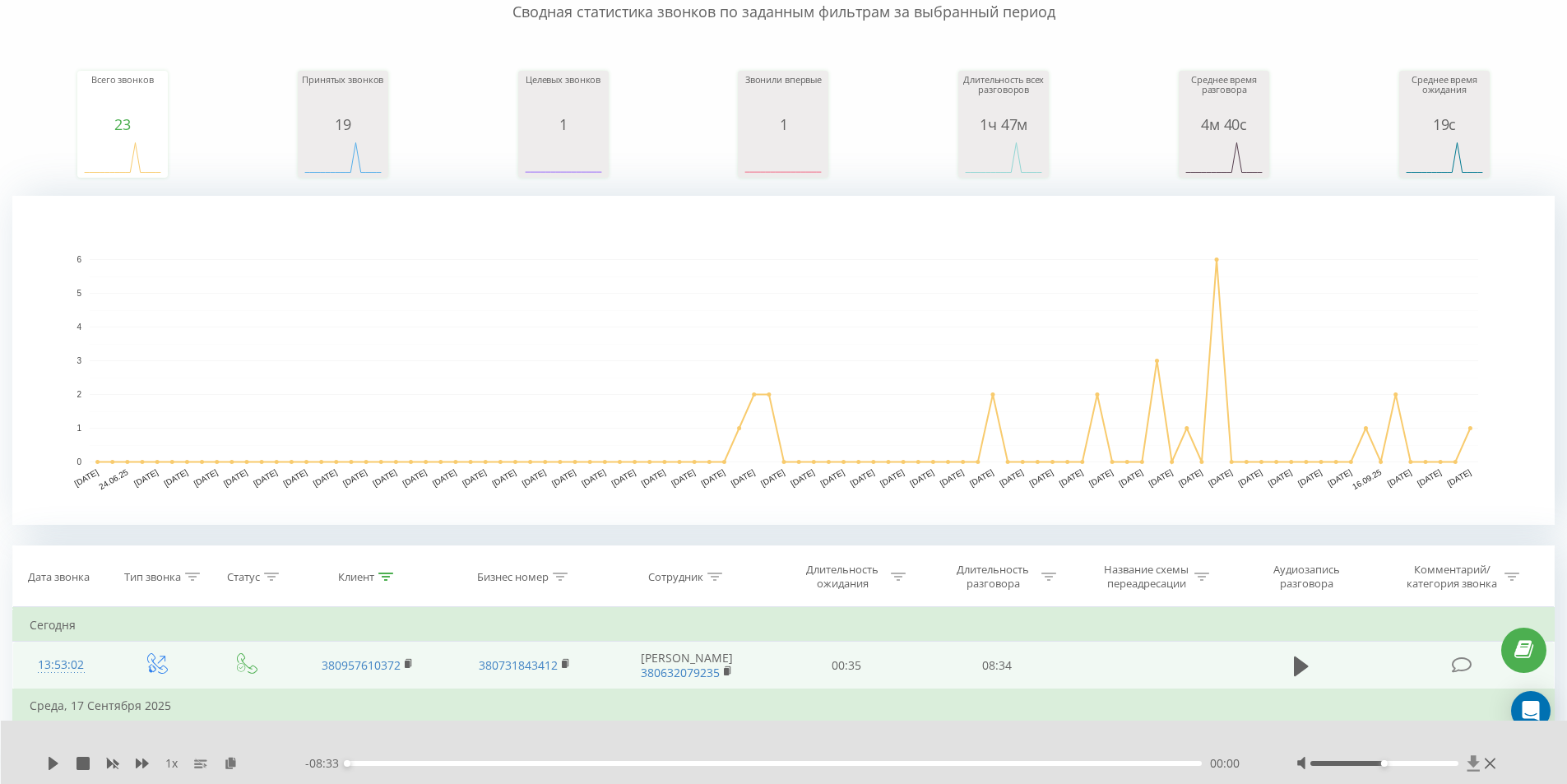
click at [1468, 762] on icon at bounding box center [1474, 763] width 14 height 16
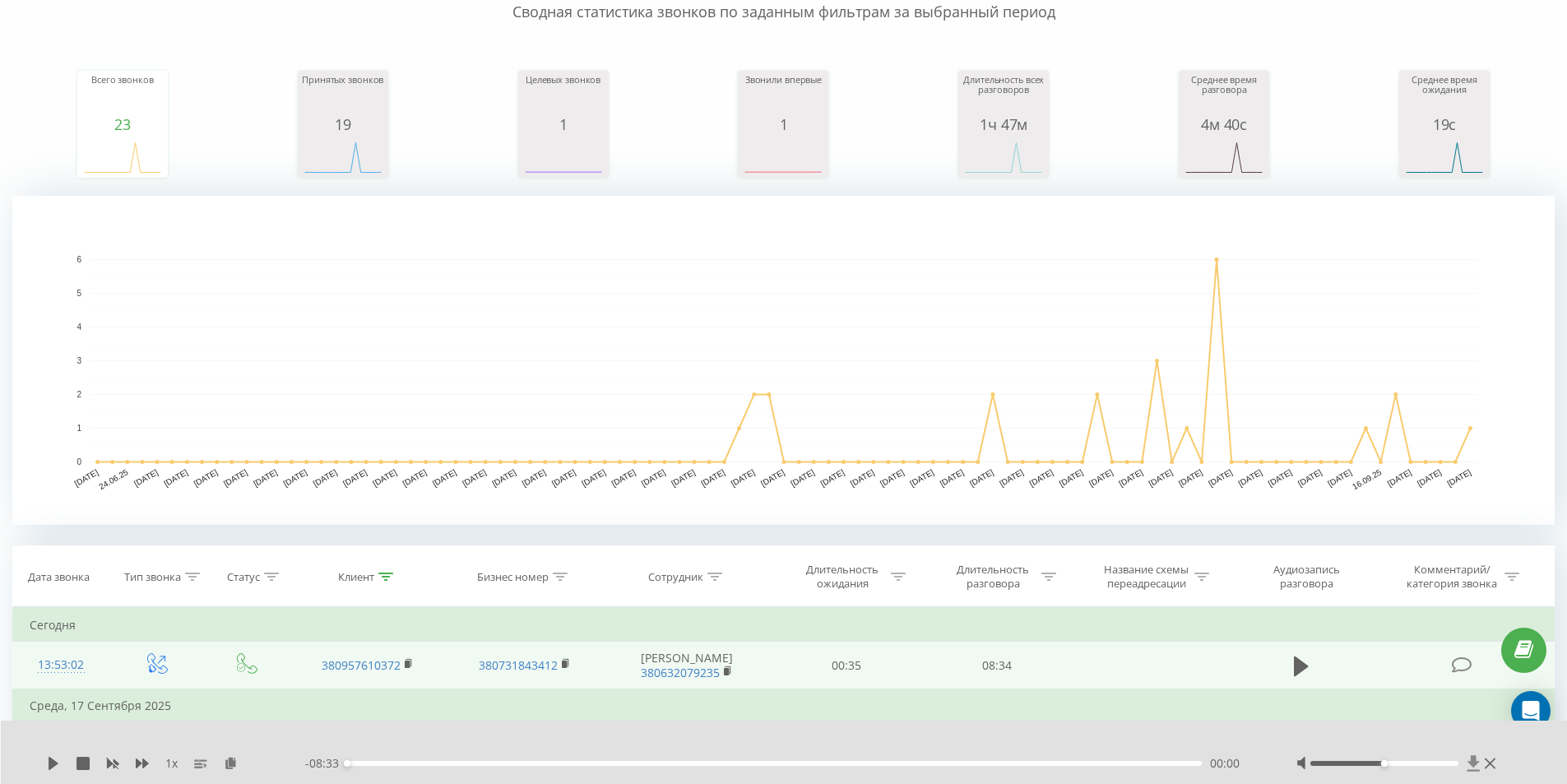
click at [1477, 759] on icon at bounding box center [1474, 763] width 14 height 16
